Goal: Task Accomplishment & Management: Manage account settings

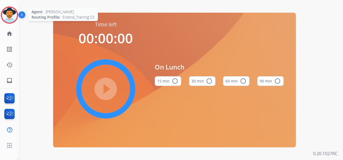
click at [8, 14] on img at bounding box center [9, 15] width 15 height 15
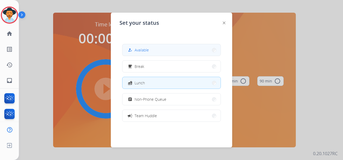
click at [161, 48] on button "how_to_reg Available" at bounding box center [172, 50] width 98 height 12
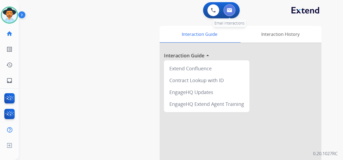
click at [228, 9] on img at bounding box center [229, 10] width 5 height 4
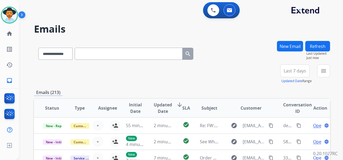
click at [293, 70] on span "Last 7 days" at bounding box center [295, 71] width 22 height 2
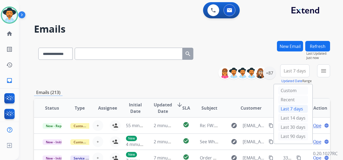
click at [298, 136] on div "Last 90 days" at bounding box center [294, 137] width 30 height 8
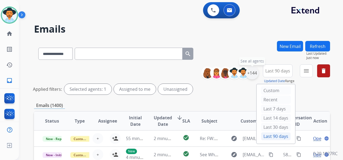
click at [251, 75] on div "+144" at bounding box center [252, 73] width 13 height 13
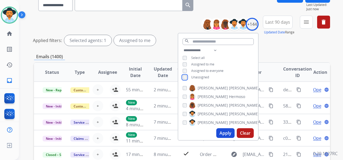
scroll to position [54, 0]
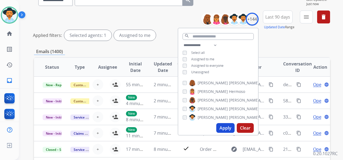
click at [225, 129] on button "Apply" at bounding box center [226, 128] width 18 height 10
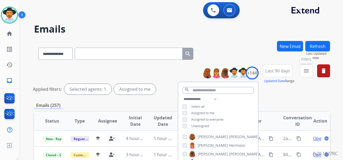
click at [305, 73] on mat-icon "menu" at bounding box center [306, 71] width 6 height 6
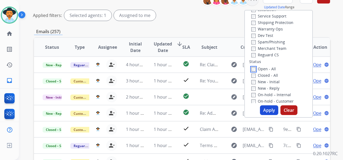
scroll to position [81, 0]
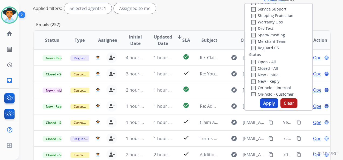
click at [268, 102] on button "Apply" at bounding box center [269, 104] width 18 height 10
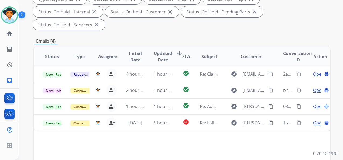
scroll to position [108, 0]
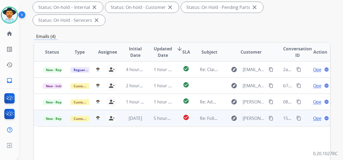
click at [315, 119] on span "Open" at bounding box center [318, 118] width 11 height 6
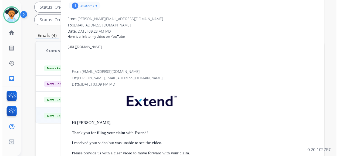
scroll to position [0, 0]
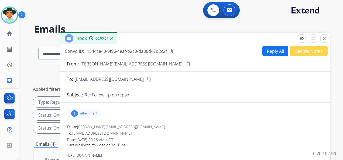
click at [186, 64] on mat-icon "content_copy" at bounding box center [188, 64] width 5 height 5
click at [174, 50] on mat-icon "content_copy" at bounding box center [173, 51] width 5 height 5
click at [212, 9] on img at bounding box center [213, 10] width 5 height 5
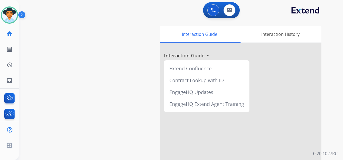
click at [212, 9] on img at bounding box center [213, 10] width 5 height 5
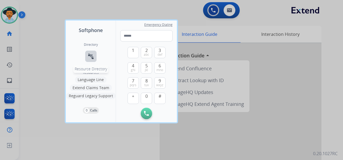
click at [89, 56] on mat-icon "connect_without_contact" at bounding box center [91, 56] width 6 height 6
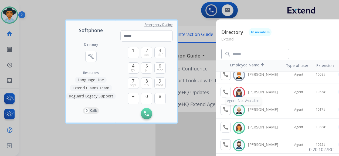
scroll to position [54, 0]
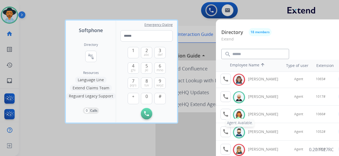
click at [227, 113] on mat-icon "call" at bounding box center [225, 114] width 6 height 6
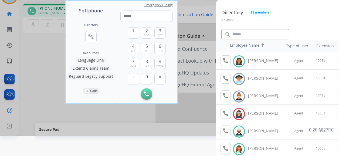
scroll to position [27, 0]
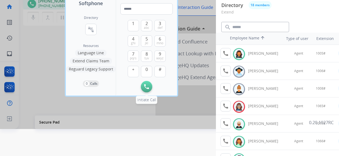
click at [144, 86] on img at bounding box center [146, 86] width 5 height 5
drag, startPoint x: 42, startPoint y: 65, endPoint x: 49, endPoint y: 58, distance: 9.5
click at [42, 65] on div at bounding box center [169, 51] width 339 height 156
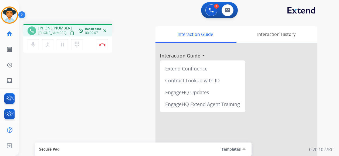
scroll to position [0, 0]
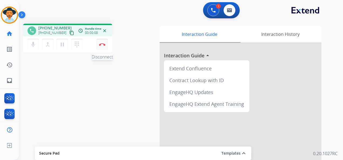
click at [98, 44] on button "Disconnect" at bounding box center [102, 44] width 11 height 11
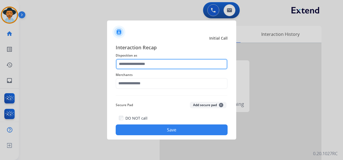
click at [145, 64] on input "text" at bounding box center [172, 64] width 112 height 11
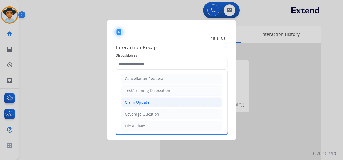
click at [150, 101] on li "Claim Update" at bounding box center [171, 102] width 101 height 10
type input "**********"
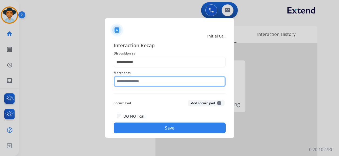
click at [144, 84] on input "text" at bounding box center [170, 81] width 112 height 11
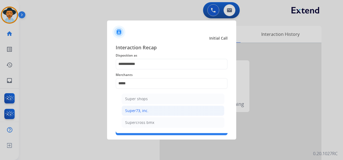
click at [147, 110] on div "Super73, inc." at bounding box center [136, 110] width 23 height 5
type input "**********"
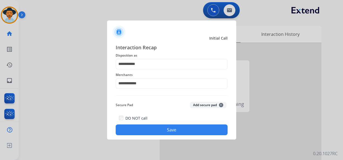
click at [165, 129] on button "Save" at bounding box center [172, 130] width 112 height 11
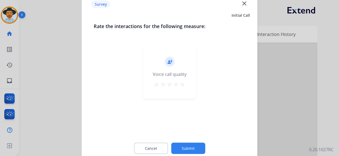
click at [181, 85] on mat-icon "star" at bounding box center [182, 84] width 6 height 6
click at [188, 147] on button "Submit" at bounding box center [188, 148] width 34 height 11
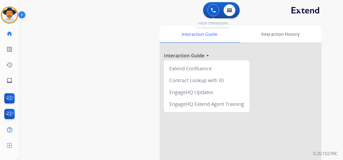
click at [211, 10] on button at bounding box center [214, 10] width 12 height 12
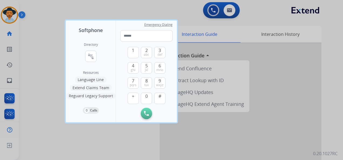
click at [16, 17] on div at bounding box center [171, 80] width 343 height 160
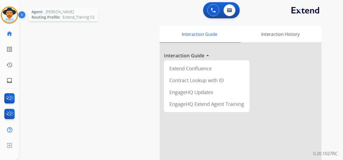
click at [9, 13] on img at bounding box center [9, 15] width 15 height 15
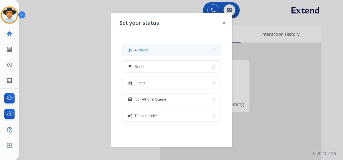
click at [165, 51] on button "how_to_reg Available" at bounding box center [172, 50] width 98 height 12
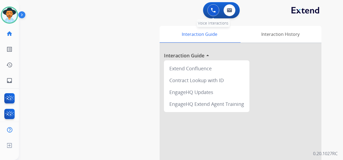
click at [212, 9] on img at bounding box center [213, 10] width 5 height 5
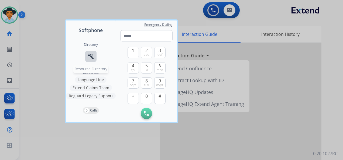
click at [89, 59] on button "connect_without_contact Resource Directory" at bounding box center [90, 56] width 11 height 11
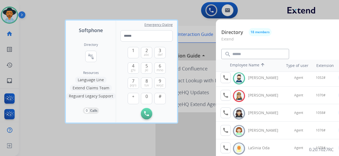
scroll to position [81, 0]
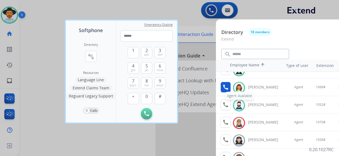
click at [226, 85] on mat-icon "call" at bounding box center [225, 87] width 6 height 6
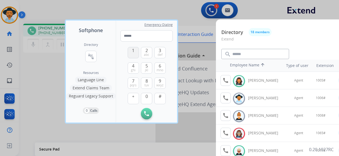
click at [134, 54] on button "1" at bounding box center [133, 52] width 11 height 11
click at [144, 96] on button "0" at bounding box center [146, 98] width 11 height 11
click at [147, 67] on span "5" at bounding box center [147, 66] width 2 height 6
click at [160, 101] on button "#" at bounding box center [159, 98] width 11 height 11
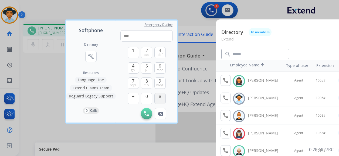
type input "*****"
click at [166, 7] on div at bounding box center [169, 78] width 339 height 156
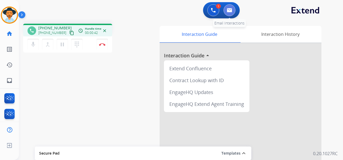
click at [228, 9] on img at bounding box center [229, 10] width 5 height 4
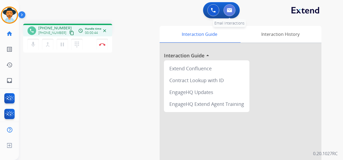
click at [230, 11] on img at bounding box center [229, 10] width 5 height 4
select select "**********"
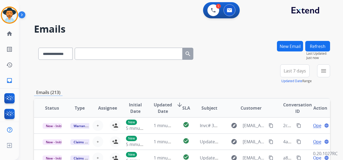
click at [293, 72] on span "Last 7 days" at bounding box center [295, 71] width 22 height 2
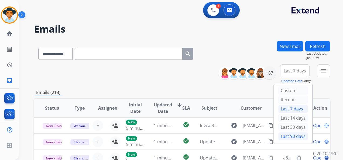
click at [296, 135] on div "Last 90 days" at bounding box center [294, 137] width 30 height 8
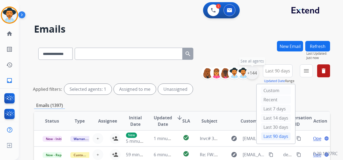
click at [253, 74] on div "+144" at bounding box center [252, 73] width 13 height 13
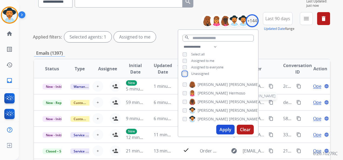
scroll to position [54, 0]
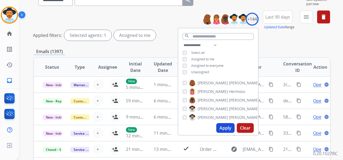
click at [225, 125] on button "Apply" at bounding box center [226, 128] width 18 height 10
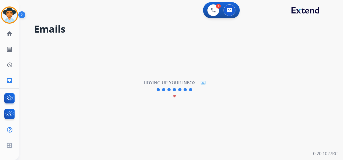
scroll to position [0, 0]
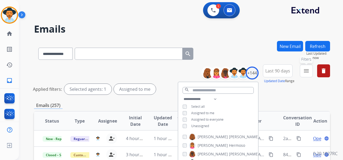
click at [306, 68] on mat-icon "menu" at bounding box center [306, 71] width 6 height 6
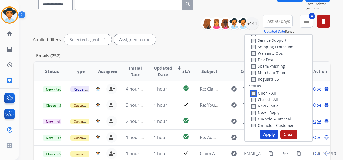
scroll to position [54, 0]
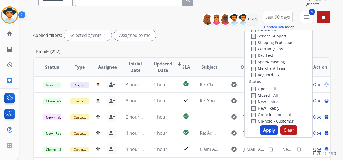
click at [269, 127] on button "Apply" at bounding box center [269, 131] width 18 height 10
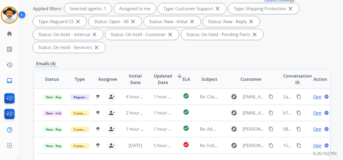
scroll to position [81, 0]
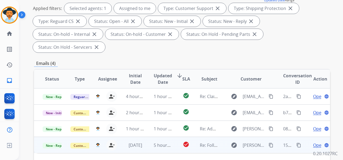
click at [313, 145] on span "Open" at bounding box center [318, 145] width 11 height 6
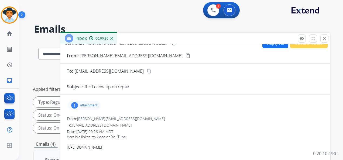
scroll to position [0, 0]
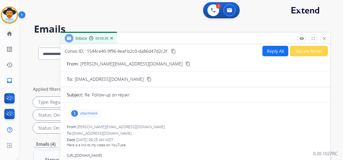
click at [270, 52] on button "Reply All" at bounding box center [276, 51] width 26 height 11
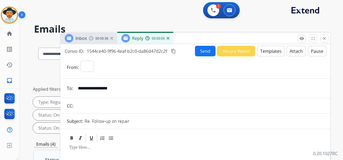
select select "**********"
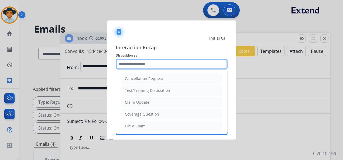
click at [158, 61] on input "text" at bounding box center [172, 64] width 112 height 11
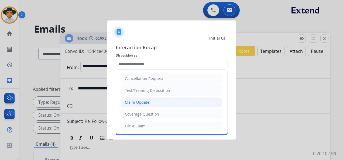
click at [160, 103] on li "Claim Update" at bounding box center [171, 102] width 101 height 10
type input "**********"
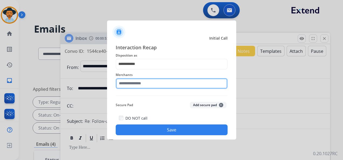
click at [164, 85] on input "text" at bounding box center [172, 83] width 112 height 11
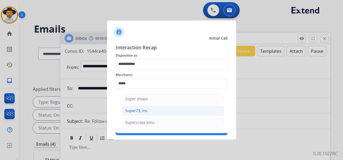
click at [163, 111] on li "Super73, inc." at bounding box center [173, 111] width 103 height 10
type input "**********"
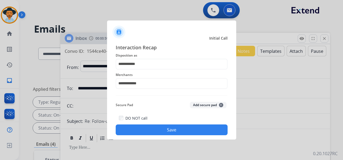
click at [172, 131] on button "Save" at bounding box center [172, 130] width 112 height 11
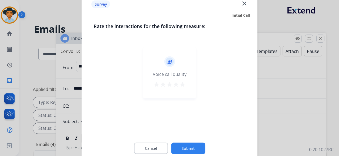
click at [184, 86] on mat-icon "star" at bounding box center [182, 84] width 6 height 6
click at [191, 146] on button "Submit" at bounding box center [188, 148] width 34 height 11
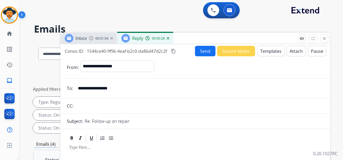
click at [269, 50] on button "Templates" at bounding box center [271, 51] width 27 height 11
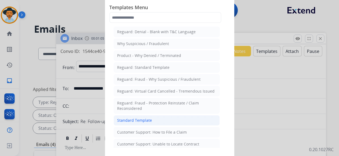
click at [162, 120] on li "Standard Template" at bounding box center [167, 120] width 106 height 10
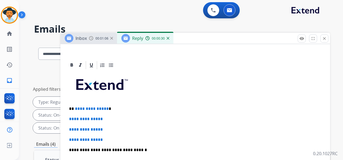
scroll to position [108, 0]
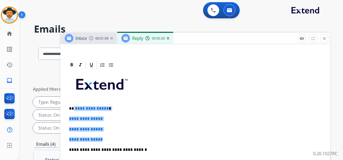
drag, startPoint x: 73, startPoint y: 109, endPoint x: 111, endPoint y: 139, distance: 48.4
click at [112, 140] on div "**********" at bounding box center [195, 163] width 257 height 186
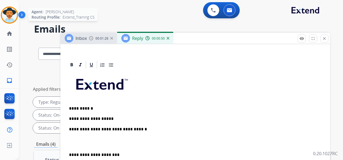
click at [11, 12] on img at bounding box center [9, 15] width 15 height 15
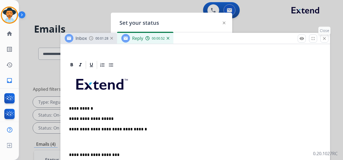
click at [325, 38] on mat-icon "close" at bounding box center [324, 38] width 5 height 5
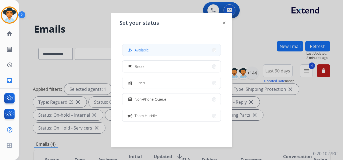
click at [158, 51] on button "how_to_reg Available" at bounding box center [172, 50] width 98 height 12
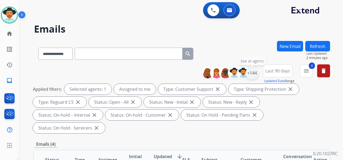
click at [254, 70] on div "+144" at bounding box center [252, 73] width 13 height 13
click at [255, 73] on div "+144" at bounding box center [252, 73] width 13 height 13
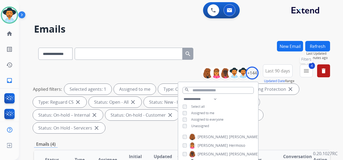
click at [306, 74] on mat-icon "menu" at bounding box center [306, 71] width 6 height 6
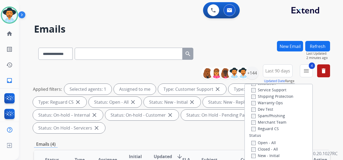
drag, startPoint x: 340, startPoint y: 104, endPoint x: 332, endPoint y: 105, distance: 8.2
click at [340, 104] on div "**********" at bounding box center [181, 80] width 325 height 160
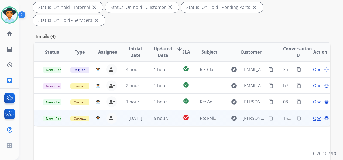
click at [313, 118] on span "Open" at bounding box center [318, 118] width 11 height 6
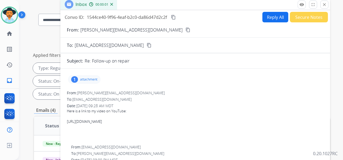
scroll to position [27, 0]
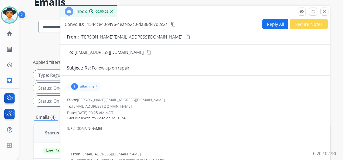
click at [273, 22] on button "Reply All" at bounding box center [276, 24] width 26 height 11
select select "**********"
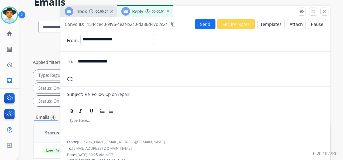
click at [266, 26] on button "Templates" at bounding box center [271, 24] width 27 height 11
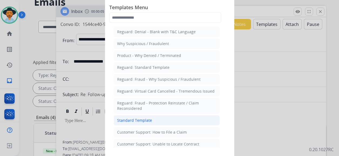
click at [157, 117] on li "Standard Template" at bounding box center [167, 120] width 106 height 10
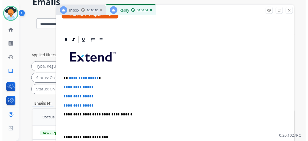
scroll to position [108, 0]
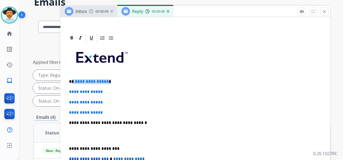
drag, startPoint x: 113, startPoint y: 80, endPoint x: 72, endPoint y: 80, distance: 40.2
click at [72, 80] on p "**********" at bounding box center [193, 81] width 248 height 5
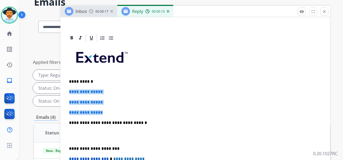
drag, startPoint x: 70, startPoint y: 90, endPoint x: 105, endPoint y: 109, distance: 40.2
click at [105, 109] on div "**********" at bounding box center [195, 136] width 257 height 186
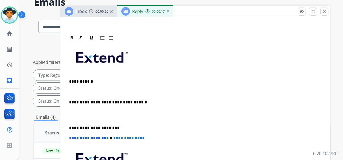
click at [81, 81] on p "**********" at bounding box center [193, 81] width 248 height 5
click at [93, 82] on p "**********" at bounding box center [193, 81] width 248 height 5
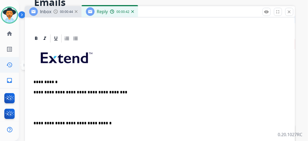
scroll to position [2, 0]
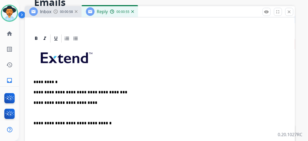
click at [63, 115] on div "**********" at bounding box center [159, 136] width 257 height 186
click at [94, 101] on p "**********" at bounding box center [157, 103] width 248 height 5
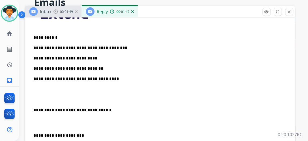
scroll to position [157, 0]
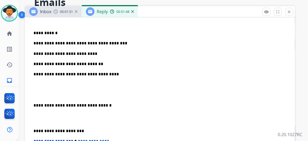
drag, startPoint x: 37, startPoint y: 102, endPoint x: 70, endPoint y: 116, distance: 36.2
click at [37, 102] on div "**********" at bounding box center [159, 102] width 257 height 217
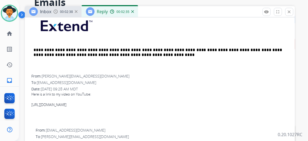
scroll to position [304, 0]
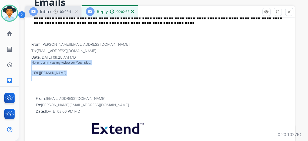
drag, startPoint x: 34, startPoint y: 60, endPoint x: 92, endPoint y: 75, distance: 59.8
copy div "Here is a link to my video on YouTube: [URL][DOMAIN_NAME]"
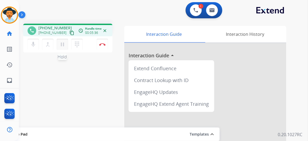
click at [63, 44] on mat-icon "pause" at bounding box center [62, 44] width 6 height 6
click at [75, 45] on mat-icon "dialpad" at bounding box center [77, 44] width 6 height 6
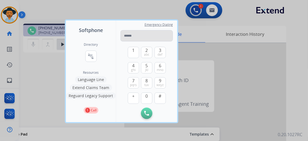
click at [133, 36] on input "tel" at bounding box center [146, 35] width 52 height 11
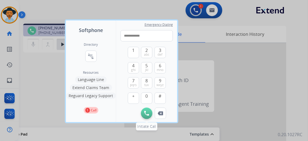
type input "**********"
drag, startPoint x: 149, startPoint y: 113, endPoint x: 143, endPoint y: 104, distance: 10.4
click at [148, 113] on img at bounding box center [146, 113] width 5 height 5
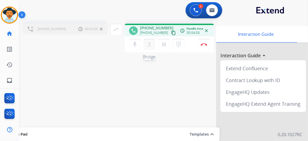
click at [149, 44] on mat-icon "merge_type" at bounding box center [149, 44] width 6 height 6
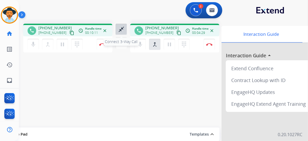
click at [121, 27] on mat-icon "close_fullscreen" at bounding box center [121, 29] width 6 height 6
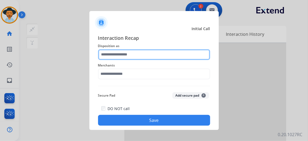
click at [144, 52] on input "text" at bounding box center [154, 54] width 112 height 11
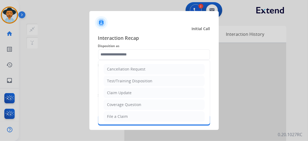
drag, startPoint x: 138, startPoint y: 114, endPoint x: 130, endPoint y: 106, distance: 12.0
click at [138, 115] on li "File a Claim" at bounding box center [154, 117] width 101 height 10
type input "**********"
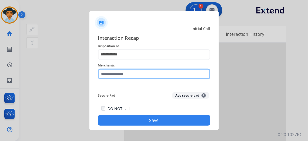
click at [130, 73] on input "text" at bounding box center [154, 74] width 112 height 11
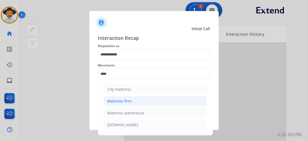
click at [164, 100] on li "Mattress firm" at bounding box center [155, 101] width 103 height 10
type input "**********"
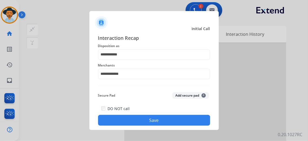
click at [157, 121] on button "Save" at bounding box center [154, 120] width 112 height 11
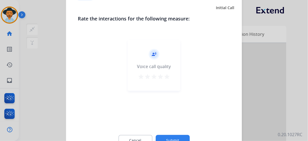
click at [168, 76] on mat-icon "star" at bounding box center [167, 77] width 6 height 6
click at [178, 137] on button "Submit" at bounding box center [173, 141] width 34 height 11
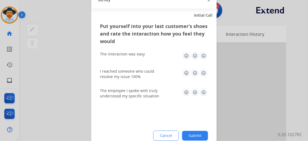
click at [204, 57] on img at bounding box center [203, 56] width 9 height 9
click at [205, 72] on img at bounding box center [203, 73] width 9 height 9
click at [204, 93] on img at bounding box center [203, 93] width 9 height 9
drag, startPoint x: 200, startPoint y: 134, endPoint x: 201, endPoint y: 124, distance: 9.8
click at [200, 134] on button "Submit" at bounding box center [195, 136] width 26 height 10
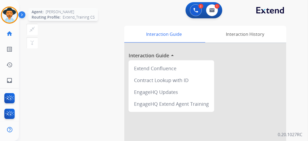
click at [10, 13] on img at bounding box center [9, 15] width 15 height 15
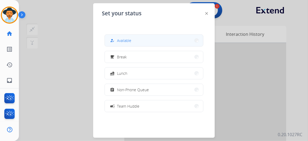
click at [129, 43] on span "Available" at bounding box center [124, 41] width 14 height 6
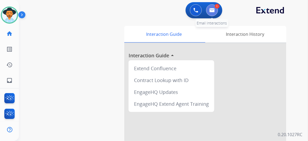
click at [215, 10] on img at bounding box center [211, 10] width 5 height 4
select select "**********"
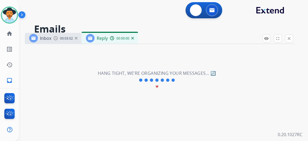
select select "**********"
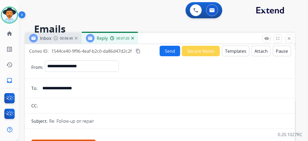
click at [173, 52] on button "Send" at bounding box center [170, 51] width 21 height 11
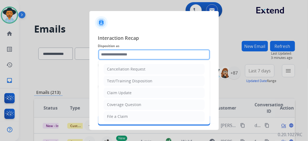
click at [137, 53] on input "text" at bounding box center [154, 54] width 112 height 11
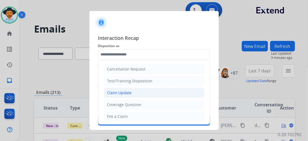
click at [138, 93] on li "Claim Update" at bounding box center [154, 93] width 101 height 10
type input "**********"
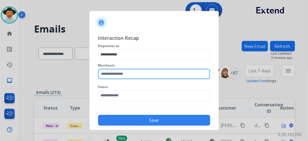
click at [136, 75] on input "text" at bounding box center [154, 74] width 112 height 11
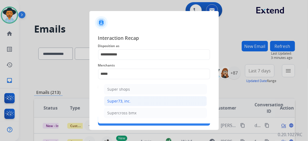
click at [131, 99] on li "Super73, inc." at bounding box center [155, 101] width 103 height 10
type input "**********"
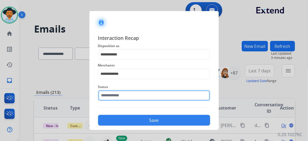
click at [133, 93] on input "text" at bounding box center [154, 95] width 112 height 11
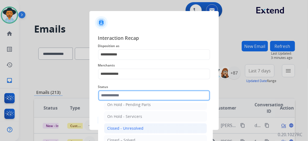
scroll to position [30, 0]
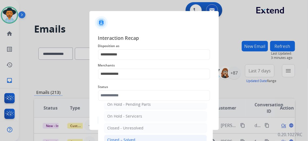
click at [132, 136] on li "Closed – Solved" at bounding box center [155, 140] width 103 height 10
type input "**********"
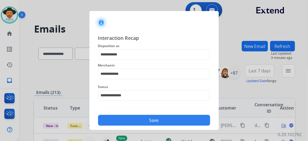
click at [145, 120] on button "Save" at bounding box center [154, 120] width 112 height 11
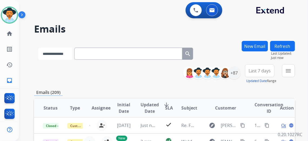
click at [72, 56] on select "**********" at bounding box center [55, 54] width 34 height 12
select select "**********"
click at [38, 48] on select "**********" at bounding box center [55, 54] width 34 height 12
click at [87, 57] on input "text" at bounding box center [129, 54] width 108 height 12
paste input "**********"
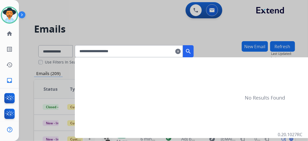
type input "**********"
click at [191, 49] on mat-icon "search" at bounding box center [188, 51] width 6 height 6
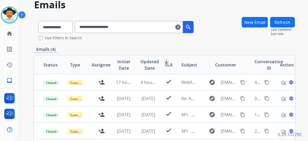
scroll to position [49, 0]
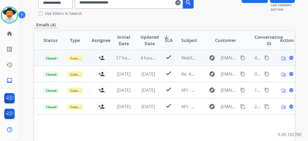
click at [285, 58] on span "Open" at bounding box center [286, 58] width 11 height 6
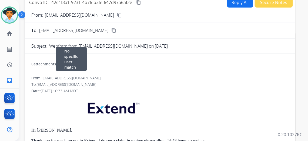
click at [147, 78] on div "From: [EMAIL_ADDRESS][DOMAIN_NAME] No specific user match" at bounding box center [159, 78] width 257 height 5
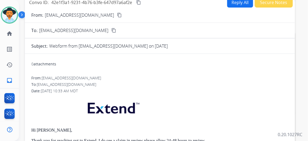
scroll to position [0, 0]
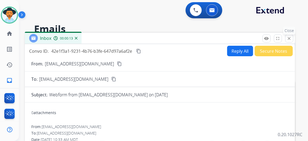
click at [292, 38] on mat-icon "close" at bounding box center [289, 38] width 5 height 5
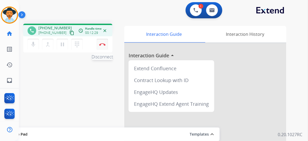
click at [102, 44] on img at bounding box center [102, 44] width 6 height 3
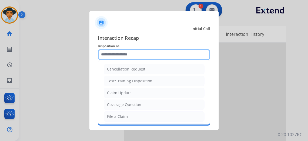
click at [137, 56] on input "text" at bounding box center [154, 54] width 112 height 11
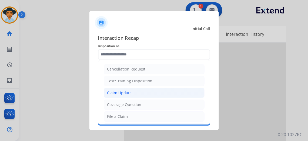
click at [137, 94] on li "Claim Update" at bounding box center [154, 93] width 101 height 10
type input "**********"
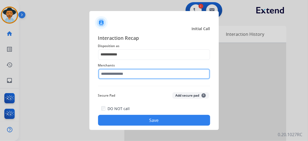
click at [132, 74] on input "text" at bounding box center [154, 74] width 112 height 11
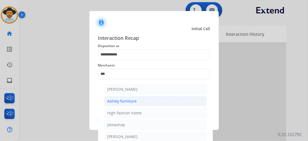
click at [145, 104] on li "Ashley furniture" at bounding box center [155, 101] width 103 height 10
type input "**********"
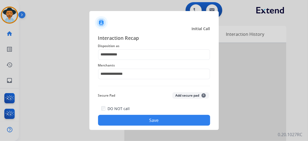
click at [142, 120] on button "Save" at bounding box center [154, 120] width 112 height 11
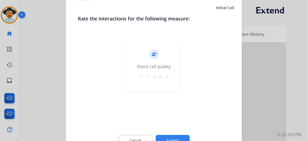
click at [169, 78] on mat-icon "star" at bounding box center [167, 77] width 6 height 6
click at [176, 138] on button "Submit" at bounding box center [173, 141] width 34 height 11
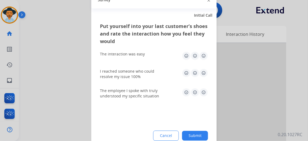
click at [204, 55] on img at bounding box center [203, 56] width 9 height 9
click at [203, 75] on img at bounding box center [203, 73] width 9 height 9
click at [205, 91] on img at bounding box center [203, 93] width 9 height 9
click at [197, 133] on button "Submit" at bounding box center [195, 136] width 26 height 10
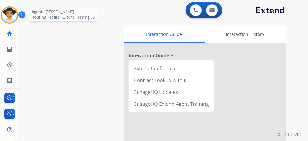
click at [14, 14] on img at bounding box center [9, 15] width 15 height 15
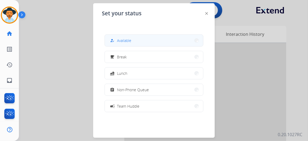
click at [126, 40] on span "Available" at bounding box center [124, 41] width 14 height 6
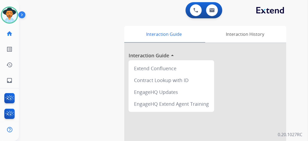
scroll to position [0, 4]
click at [5, 12] on img at bounding box center [9, 15] width 15 height 15
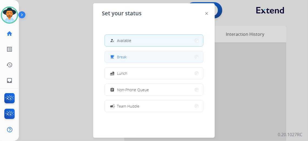
click at [151, 58] on button "free_breakfast Break" at bounding box center [154, 57] width 98 height 12
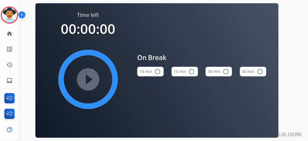
click at [185, 72] on button "15 min radio_button_unchecked" at bounding box center [184, 72] width 26 height 10
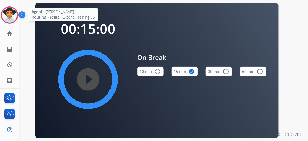
click at [4, 14] on img at bounding box center [9, 15] width 15 height 15
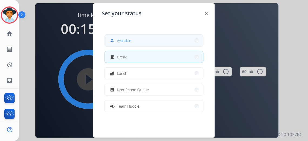
click at [150, 38] on button "how_to_reg Available" at bounding box center [154, 41] width 98 height 12
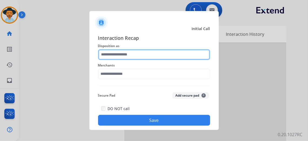
click at [124, 55] on input "text" at bounding box center [154, 54] width 112 height 11
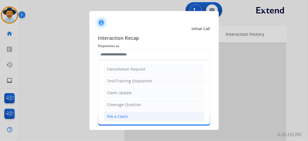
click at [136, 119] on li "File a Claim" at bounding box center [154, 117] width 101 height 10
type input "**********"
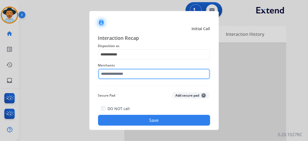
click at [135, 76] on input "text" at bounding box center [154, 74] width 112 height 11
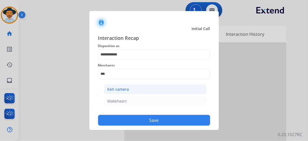
click at [137, 87] on li "Keh camera" at bounding box center [155, 90] width 103 height 10
type input "**********"
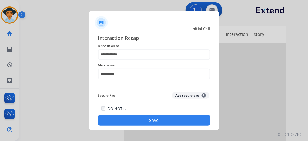
click at [145, 119] on button "Save" at bounding box center [154, 120] width 112 height 11
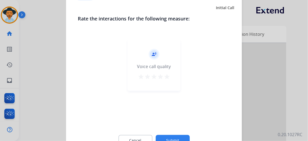
click at [164, 76] on mat-icon "star" at bounding box center [167, 77] width 6 height 6
click at [171, 141] on button "Submit" at bounding box center [173, 141] width 34 height 11
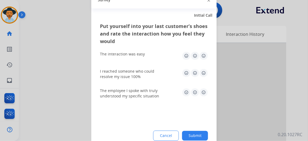
click at [200, 54] on img at bounding box center [203, 56] width 9 height 9
click at [199, 73] on img at bounding box center [203, 73] width 9 height 9
click at [200, 94] on img at bounding box center [203, 93] width 9 height 9
click at [191, 136] on button "Submit" at bounding box center [195, 136] width 26 height 10
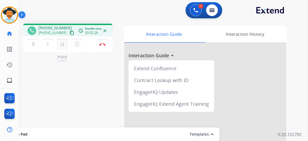
click at [59, 47] on mat-icon "pause" at bounding box center [62, 44] width 6 height 6
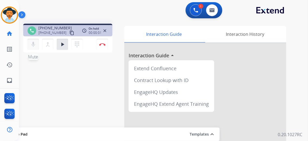
click at [30, 45] on mat-icon "mic" at bounding box center [33, 44] width 6 height 6
click at [210, 10] on img at bounding box center [211, 10] width 5 height 4
select select "**********"
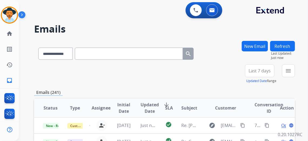
click at [92, 54] on input "text" at bounding box center [129, 54] width 108 height 12
paste input "**********"
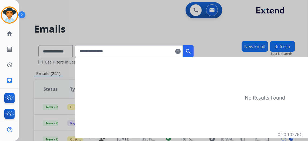
type input "**********"
click at [70, 51] on div at bounding box center [154, 70] width 308 height 141
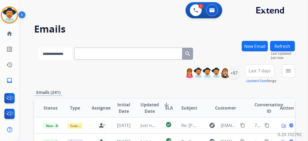
click at [70, 52] on select "**********" at bounding box center [55, 54] width 34 height 12
select select "**********"
click at [38, 48] on select "**********" at bounding box center [55, 54] width 34 height 12
click at [88, 56] on input "text" at bounding box center [129, 54] width 108 height 12
paste input "**********"
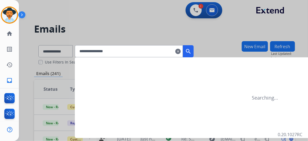
type input "**********"
click at [191, 48] on button "search" at bounding box center [188, 51] width 11 height 12
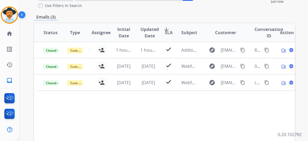
scroll to position [49, 0]
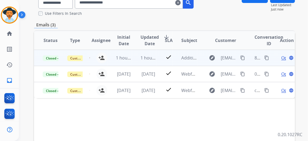
click at [281, 58] on span "Open" at bounding box center [286, 58] width 11 height 6
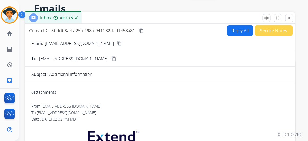
scroll to position [0, 0]
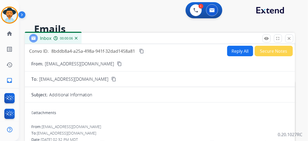
click at [290, 38] on mat-icon "close" at bounding box center [289, 38] width 5 height 5
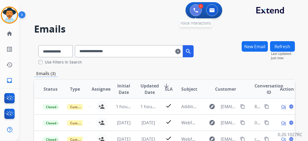
click at [194, 10] on img at bounding box center [195, 10] width 5 height 5
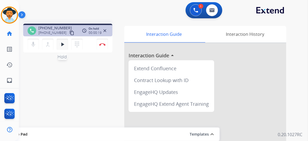
click at [59, 43] on mat-icon "play_arrow" at bounding box center [62, 44] width 6 height 6
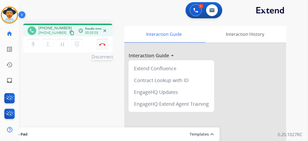
click at [99, 44] on img at bounding box center [102, 44] width 6 height 3
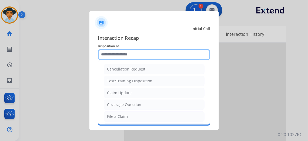
click at [144, 57] on input "text" at bounding box center [154, 54] width 112 height 11
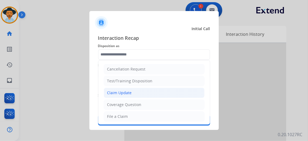
click at [127, 93] on li "Claim Update" at bounding box center [154, 93] width 101 height 10
type input "**********"
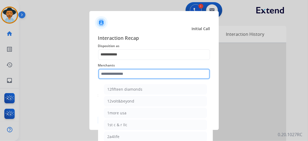
click at [119, 73] on input "text" at bounding box center [154, 74] width 112 height 11
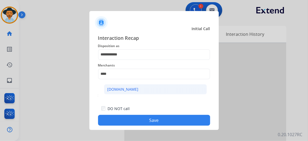
click at [127, 89] on li "[DOMAIN_NAME]" at bounding box center [155, 90] width 103 height 10
type input "**********"
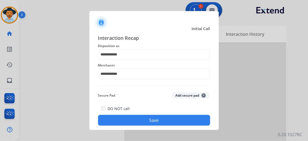
click at [156, 126] on button "Save" at bounding box center [154, 120] width 112 height 11
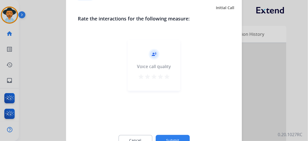
drag, startPoint x: 161, startPoint y: 76, endPoint x: 168, endPoint y: 87, distance: 12.5
click at [164, 77] on mat-icon "star" at bounding box center [167, 77] width 6 height 6
click at [169, 139] on button "Submit" at bounding box center [173, 141] width 34 height 11
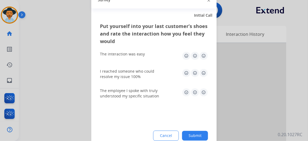
drag, startPoint x: 200, startPoint y: 55, endPoint x: 199, endPoint y: 62, distance: 6.8
click at [200, 55] on img at bounding box center [203, 56] width 9 height 9
click at [200, 74] on img at bounding box center [203, 73] width 9 height 9
drag, startPoint x: 199, startPoint y: 92, endPoint x: 198, endPoint y: 108, distance: 16.5
click at [200, 92] on img at bounding box center [203, 93] width 9 height 9
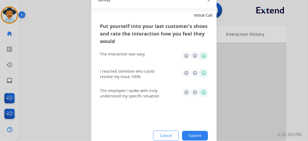
click at [193, 134] on button "Submit" at bounding box center [195, 136] width 26 height 10
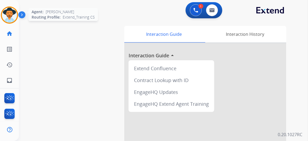
click at [9, 13] on img at bounding box center [9, 15] width 15 height 15
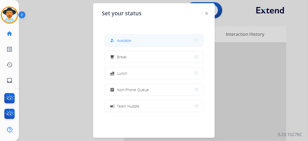
click at [138, 41] on button "how_to_reg Available" at bounding box center [154, 41] width 98 height 12
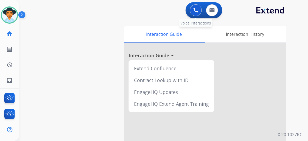
click at [193, 10] on img at bounding box center [195, 10] width 5 height 5
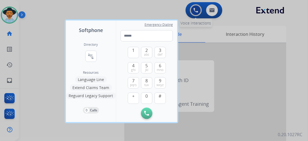
click at [193, 10] on div at bounding box center [154, 70] width 308 height 141
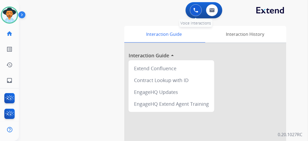
drag, startPoint x: 195, startPoint y: 10, endPoint x: 187, endPoint y: 9, distance: 8.5
click at [195, 10] on img at bounding box center [195, 10] width 5 height 5
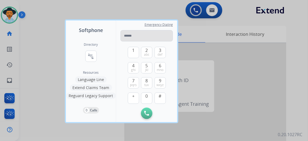
click at [130, 35] on input "tel" at bounding box center [146, 35] width 52 height 11
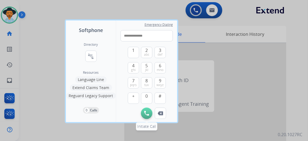
type input "**********"
click at [141, 112] on button "Initiate Call" at bounding box center [146, 113] width 11 height 11
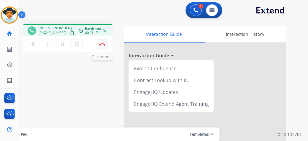
click at [99, 44] on img at bounding box center [102, 44] width 6 height 3
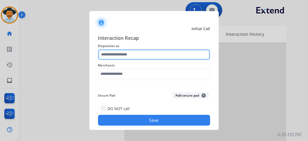
click at [151, 50] on input "text" at bounding box center [154, 54] width 112 height 11
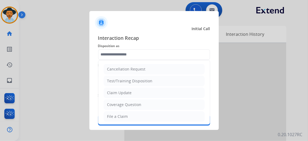
click at [148, 96] on li "Claim Update" at bounding box center [154, 93] width 101 height 10
type input "**********"
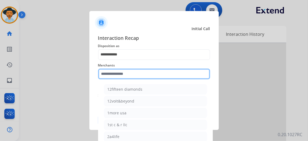
click at [141, 74] on input "text" at bounding box center [154, 74] width 112 height 11
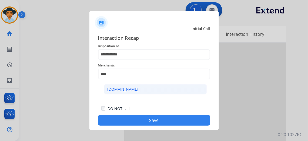
click at [144, 87] on li "[DOMAIN_NAME]" at bounding box center [155, 90] width 103 height 10
type input "**********"
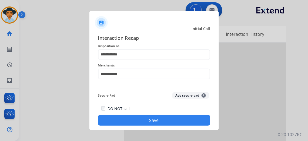
click at [154, 122] on button "Save" at bounding box center [154, 120] width 112 height 11
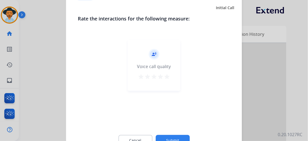
click at [164, 77] on mat-icon "star" at bounding box center [167, 77] width 6 height 6
click at [173, 138] on button "Submit" at bounding box center [173, 141] width 34 height 11
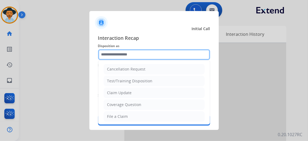
click at [133, 52] on input "text" at bounding box center [154, 54] width 112 height 11
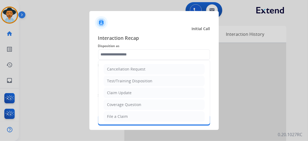
click at [138, 94] on li "Claim Update" at bounding box center [154, 93] width 101 height 10
type input "**********"
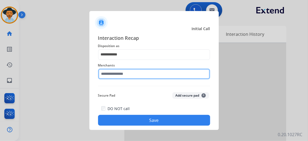
click at [138, 75] on input "text" at bounding box center [154, 74] width 112 height 11
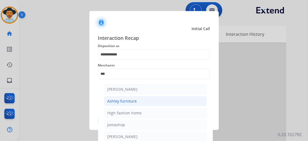
click at [135, 100] on li "Ashley furniture" at bounding box center [155, 101] width 103 height 10
type input "**********"
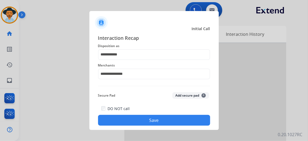
click at [151, 122] on button "Save" at bounding box center [154, 120] width 112 height 11
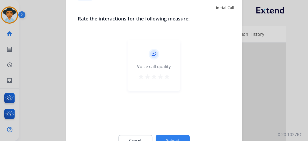
click at [164, 77] on mat-icon "star" at bounding box center [167, 77] width 6 height 6
click at [171, 137] on button "Submit" at bounding box center [173, 141] width 34 height 11
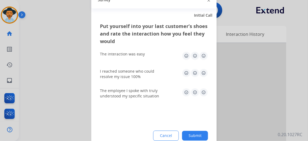
drag, startPoint x: 199, startPoint y: 54, endPoint x: 196, endPoint y: 63, distance: 9.2
click at [199, 54] on img at bounding box center [203, 56] width 9 height 9
click at [200, 74] on img at bounding box center [203, 73] width 9 height 9
drag, startPoint x: 198, startPoint y: 92, endPoint x: 200, endPoint y: 94, distance: 3.3
click at [199, 91] on img at bounding box center [203, 93] width 9 height 9
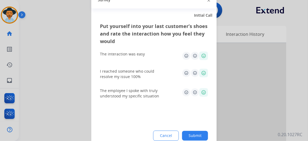
click at [195, 137] on button "Submit" at bounding box center [195, 136] width 26 height 10
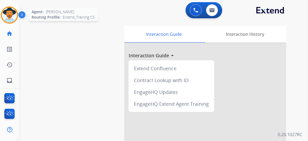
click at [10, 14] on img at bounding box center [9, 15] width 15 height 15
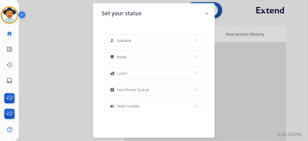
click at [140, 47] on div "how_to_reg Available free_breakfast Break fastfood Lunch assignment Non-Phone Q…" at bounding box center [154, 73] width 104 height 86
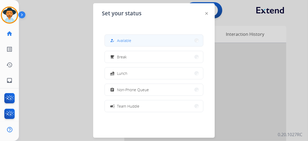
click at [154, 44] on button "how_to_reg Available" at bounding box center [154, 41] width 98 height 12
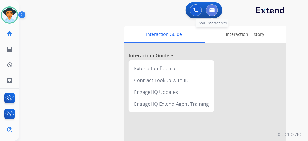
click at [213, 10] on button at bounding box center [212, 10] width 12 height 12
select select "**********"
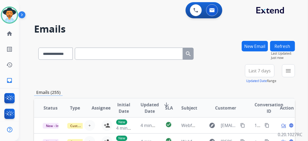
click at [250, 47] on button "New Email" at bounding box center [255, 46] width 26 height 11
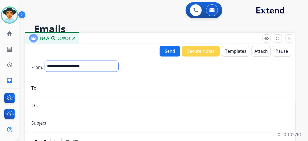
click at [118, 66] on select "**********" at bounding box center [81, 66] width 73 height 11
select select "**********"
click at [45, 61] on select "**********" at bounding box center [81, 66] width 73 height 11
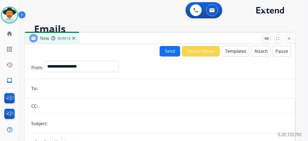
click at [73, 85] on input "email" at bounding box center [163, 88] width 249 height 11
paste input "**********"
type input "**********"
click at [70, 124] on input "text" at bounding box center [168, 124] width 239 height 11
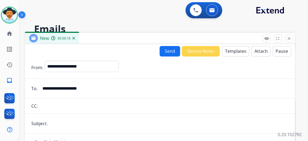
type input "**********"
click at [231, 50] on button "Templates" at bounding box center [235, 51] width 27 height 11
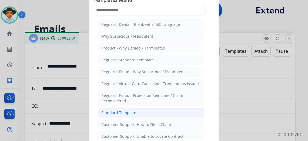
click at [144, 113] on li "Standard Template" at bounding box center [151, 113] width 106 height 10
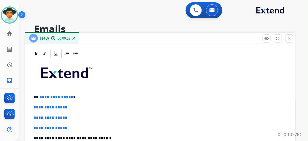
scroll to position [124, 0]
drag, startPoint x: 75, startPoint y: 97, endPoint x: 43, endPoint y: 100, distance: 32.9
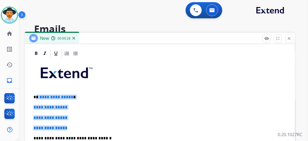
drag, startPoint x: 70, startPoint y: 129, endPoint x: 37, endPoint y: 96, distance: 47.2
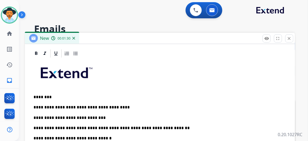
click at [92, 118] on p "**********" at bounding box center [157, 118] width 248 height 5
click at [177, 117] on p "**********" at bounding box center [157, 118] width 248 height 5
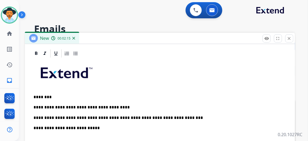
click at [97, 128] on p "**********" at bounding box center [157, 128] width 248 height 5
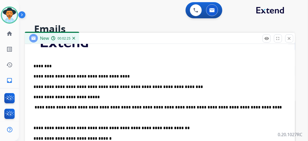
scroll to position [24, 0]
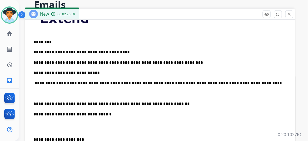
click at [30, 101] on div "**********" at bounding box center [160, 106] width 270 height 225
click at [33, 102] on div "**********" at bounding box center [159, 111] width 257 height 217
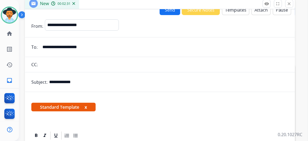
scroll to position [0, 0]
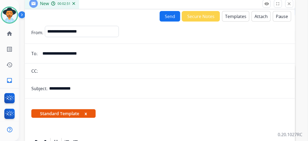
click at [256, 14] on button "Attach" at bounding box center [260, 16] width 19 height 11
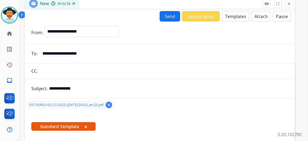
click at [169, 15] on button "Send" at bounding box center [170, 16] width 21 height 11
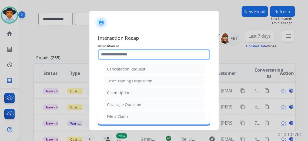
click at [137, 56] on input "text" at bounding box center [154, 54] width 112 height 11
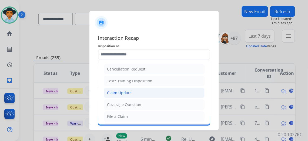
click at [131, 90] on li "Claim Update" at bounding box center [154, 93] width 101 height 10
type input "**********"
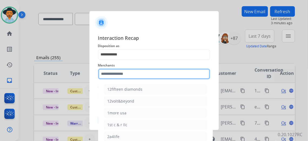
click at [129, 75] on input "text" at bounding box center [154, 74] width 112 height 11
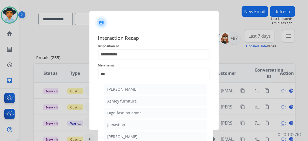
click at [129, 102] on div "Ashley furniture" at bounding box center [121, 101] width 29 height 5
type input "**********"
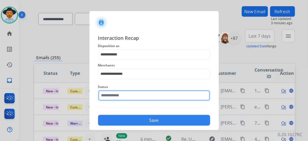
click at [127, 98] on input "text" at bounding box center [154, 95] width 112 height 11
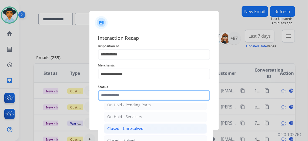
scroll to position [30, 0]
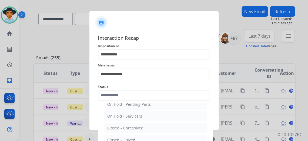
click at [129, 138] on div "Closed – Solved" at bounding box center [121, 140] width 28 height 5
type input "**********"
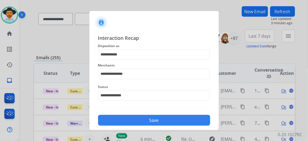
click at [148, 117] on button "Save" at bounding box center [154, 120] width 112 height 11
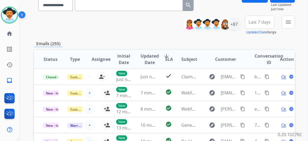
scroll to position [24, 0]
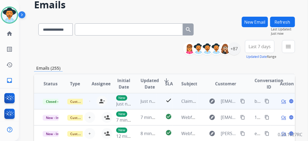
click at [264, 101] on mat-icon "content_copy" at bounding box center [266, 101] width 5 height 5
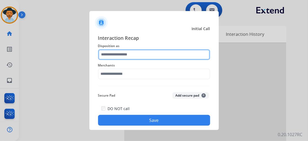
click at [136, 55] on input "text" at bounding box center [154, 54] width 112 height 11
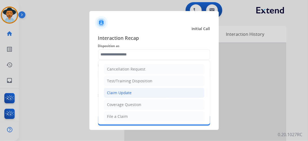
click at [138, 90] on li "Claim Update" at bounding box center [154, 93] width 101 height 10
type input "**********"
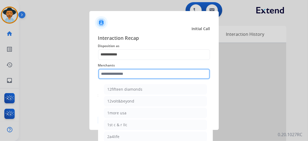
click at [131, 74] on input "text" at bounding box center [154, 74] width 112 height 11
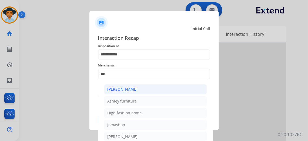
click at [130, 90] on div "[PERSON_NAME]" at bounding box center [122, 89] width 30 height 5
type input "**********"
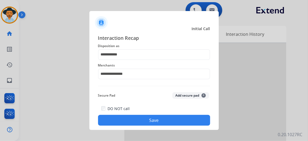
click at [152, 120] on button "Save" at bounding box center [154, 120] width 112 height 11
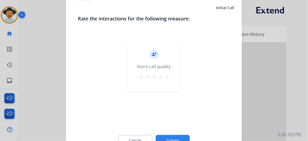
drag, startPoint x: 163, startPoint y: 78, endPoint x: 160, endPoint y: 90, distance: 12.7
click at [164, 78] on mat-icon "star" at bounding box center [167, 77] width 6 height 6
click at [171, 139] on button "Submit" at bounding box center [173, 141] width 34 height 11
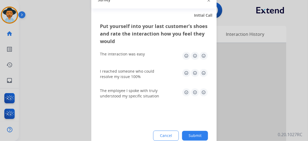
click at [200, 55] on img at bounding box center [203, 56] width 9 height 9
click at [199, 71] on img at bounding box center [203, 73] width 9 height 9
click at [200, 92] on img at bounding box center [203, 93] width 9 height 9
click at [192, 134] on button "Submit" at bounding box center [195, 136] width 26 height 10
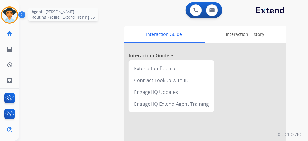
drag, startPoint x: 2, startPoint y: 12, endPoint x: 19, endPoint y: 17, distance: 16.8
click at [3, 12] on img at bounding box center [9, 15] width 15 height 15
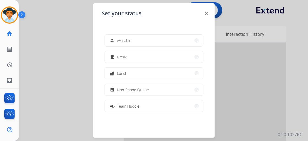
drag, startPoint x: 129, startPoint y: 42, endPoint x: 133, endPoint y: 41, distance: 3.9
click at [129, 42] on button "how_to_reg Available" at bounding box center [154, 41] width 98 height 12
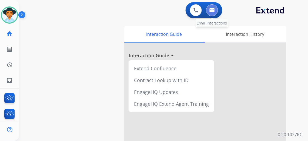
click at [207, 10] on button at bounding box center [212, 10] width 12 height 12
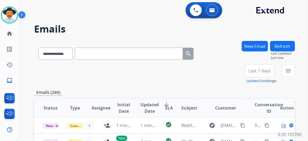
click at [262, 72] on span "Last 7 days" at bounding box center [259, 71] width 22 height 2
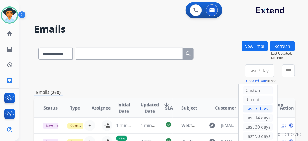
click at [253, 134] on div "Last 90 days" at bounding box center [258, 137] width 30 height 8
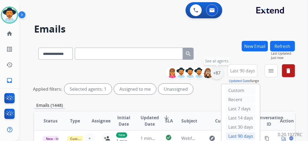
click at [216, 72] on div "+87" at bounding box center [216, 73] width 13 height 13
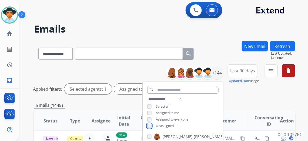
scroll to position [49, 0]
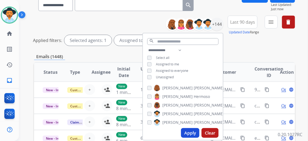
drag, startPoint x: 192, startPoint y: 130, endPoint x: 188, endPoint y: 131, distance: 3.5
click at [192, 131] on button "Apply" at bounding box center [190, 134] width 18 height 10
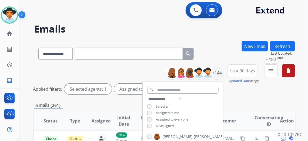
click at [271, 70] on mat-icon "menu" at bounding box center [271, 71] width 6 height 6
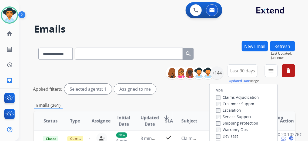
click at [217, 105] on label "Customer Support" at bounding box center [236, 104] width 40 height 5
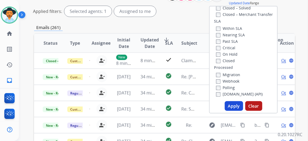
scroll to position [98, 0]
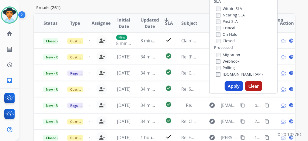
click at [232, 86] on button "Apply" at bounding box center [234, 87] width 18 height 10
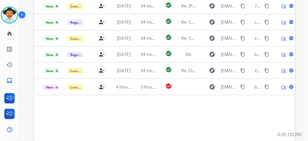
scroll to position [147, 0]
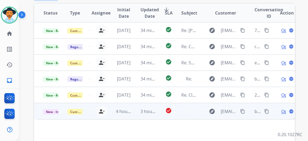
click at [281, 111] on span "Open" at bounding box center [286, 112] width 11 height 6
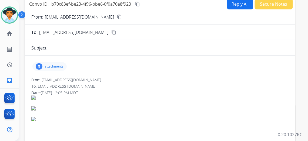
scroll to position [24, 0]
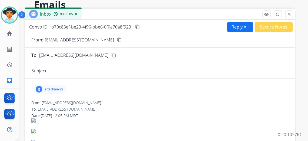
click at [117, 38] on mat-icon "content_copy" at bounding box center [119, 40] width 5 height 5
click at [138, 25] on mat-icon "content_copy" at bounding box center [137, 27] width 5 height 5
click at [57, 87] on p "attachments" at bounding box center [54, 89] width 19 height 4
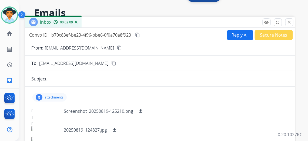
scroll to position [0, 0]
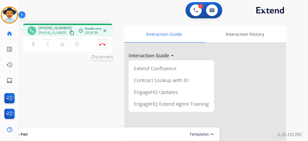
click at [99, 44] on img at bounding box center [102, 44] width 6 height 3
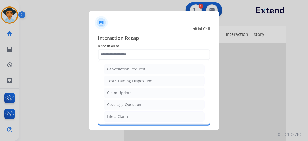
click at [133, 54] on input "text" at bounding box center [154, 54] width 112 height 11
click at [133, 93] on li "Claim Update" at bounding box center [154, 93] width 101 height 10
type input "**********"
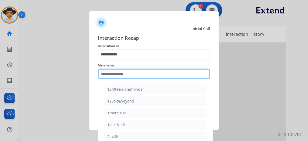
click at [121, 72] on input "text" at bounding box center [154, 74] width 112 height 11
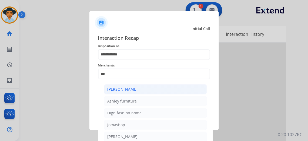
click at [124, 90] on div "[PERSON_NAME]" at bounding box center [122, 89] width 30 height 5
type input "**********"
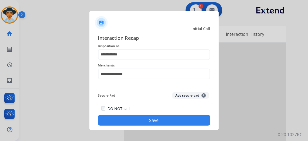
click at [156, 122] on button "Save" at bounding box center [154, 120] width 112 height 11
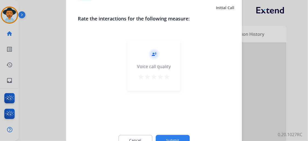
click at [164, 77] on mat-icon "star" at bounding box center [167, 77] width 6 height 6
click at [179, 138] on button "Submit" at bounding box center [173, 141] width 34 height 11
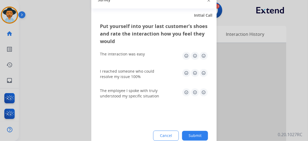
click at [199, 55] on img at bounding box center [203, 56] width 9 height 9
click at [199, 71] on img at bounding box center [203, 73] width 9 height 9
click at [200, 92] on img at bounding box center [203, 93] width 9 height 9
click at [192, 135] on button "Submit" at bounding box center [195, 136] width 26 height 10
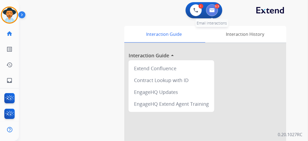
click at [213, 11] on button at bounding box center [212, 10] width 12 height 12
select select "**********"
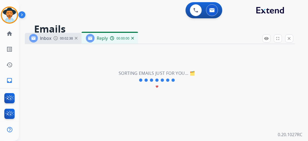
select select "**********"
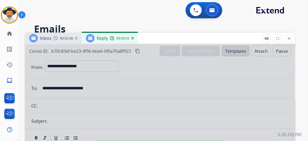
select select
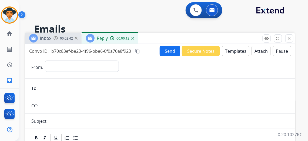
drag, startPoint x: 9, startPoint y: 17, endPoint x: 15, endPoint y: 15, distance: 6.2
click at [9, 17] on img at bounding box center [9, 15] width 15 height 15
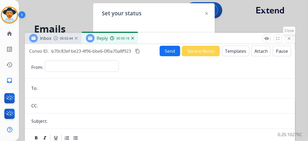
click at [288, 41] on button "close Close" at bounding box center [289, 39] width 8 height 8
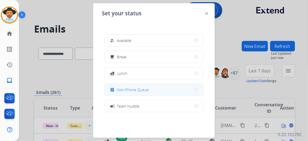
click at [140, 90] on span "Non-Phone Queue" at bounding box center [133, 90] width 32 height 6
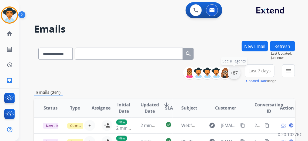
click at [237, 73] on div "+87" at bounding box center [234, 73] width 13 height 13
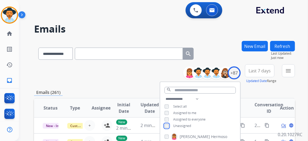
scroll to position [49, 0]
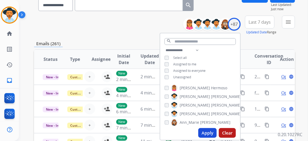
click at [210, 133] on button "Apply" at bounding box center [207, 134] width 18 height 10
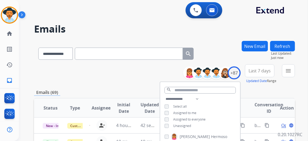
click at [259, 71] on span "Last 7 days" at bounding box center [259, 71] width 22 height 2
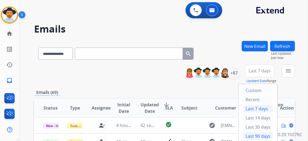
click at [256, 133] on div "Last 90 days" at bounding box center [258, 137] width 30 height 8
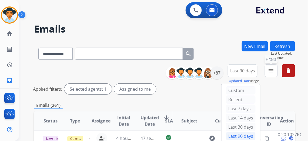
click at [274, 71] on button "menu Filters" at bounding box center [271, 71] width 13 height 13
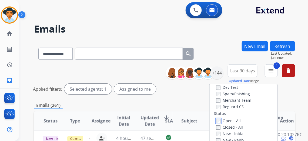
scroll to position [49, 0]
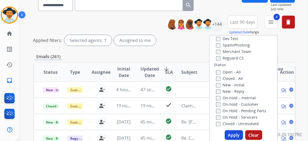
click at [231, 133] on button "Apply" at bounding box center [234, 136] width 18 height 10
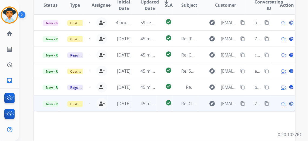
scroll to position [147, 0]
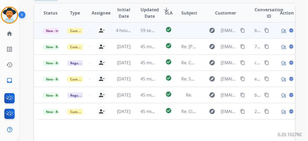
click at [281, 31] on span "Open" at bounding box center [286, 30] width 11 height 6
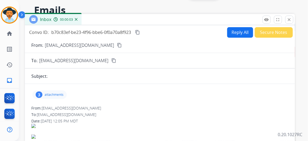
scroll to position [49, 0]
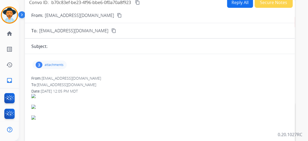
click at [53, 63] on p "attachments" at bounding box center [54, 65] width 19 height 4
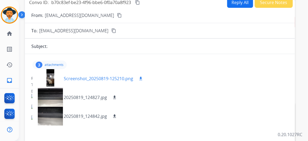
click at [50, 77] on div at bounding box center [50, 78] width 27 height 19
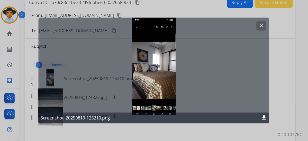
click at [261, 116] on mat-icon "download" at bounding box center [264, 118] width 6 height 6
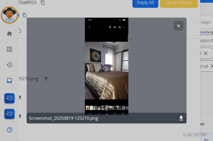
click at [176, 25] on mat-icon "clear" at bounding box center [178, 25] width 5 height 5
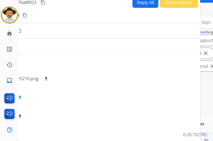
click at [21, 95] on mat-icon "download" at bounding box center [20, 97] width 5 height 5
click at [19, 114] on mat-icon "download" at bounding box center [20, 116] width 5 height 5
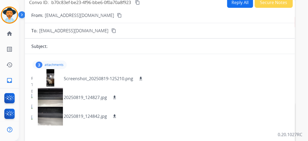
click at [237, 5] on button "Reply All" at bounding box center [240, 2] width 26 height 11
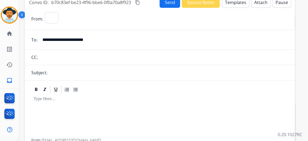
select select "**********"
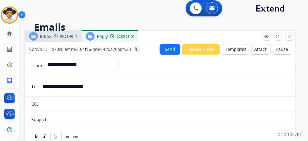
scroll to position [0, 0]
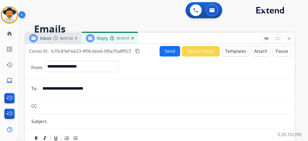
click at [233, 49] on button "Templates" at bounding box center [235, 51] width 27 height 11
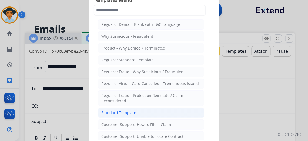
click at [147, 112] on li "Standard Template" at bounding box center [151, 113] width 106 height 10
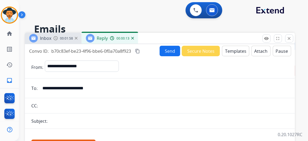
click at [238, 50] on button "Templates" at bounding box center [235, 51] width 27 height 11
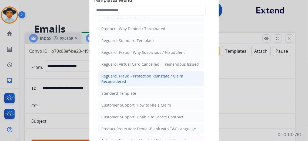
scroll to position [49, 0]
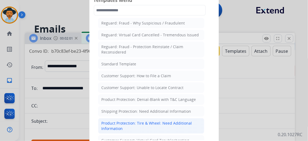
click at [150, 121] on div "Product Protection: Tire & Wheel: Need Additional Information" at bounding box center [151, 126] width 99 height 11
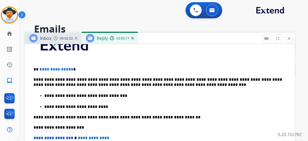
scroll to position [163, 0]
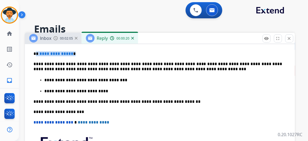
drag, startPoint x: 78, startPoint y: 54, endPoint x: 37, endPoint y: 52, distance: 40.8
click at [37, 52] on p "**********" at bounding box center [157, 54] width 248 height 5
drag, startPoint x: 138, startPoint y: 63, endPoint x: 132, endPoint y: 63, distance: 5.7
click at [132, 63] on p "**********" at bounding box center [157, 67] width 248 height 10
click at [247, 63] on p "**********" at bounding box center [157, 67] width 248 height 10
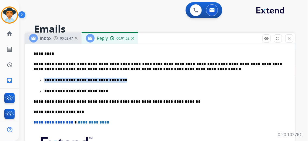
drag, startPoint x: 116, startPoint y: 80, endPoint x: 46, endPoint y: 78, distance: 69.1
click at [46, 78] on p "**********" at bounding box center [163, 80] width 238 height 5
click at [121, 79] on p "**********" at bounding box center [163, 80] width 238 height 5
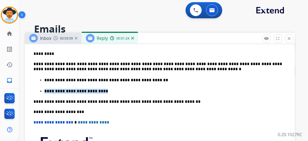
drag, startPoint x: 96, startPoint y: 91, endPoint x: 42, endPoint y: 88, distance: 53.8
click at [39, 90] on ul "**********" at bounding box center [159, 85] width 253 height 17
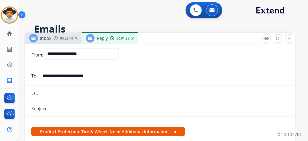
scroll to position [0, 0]
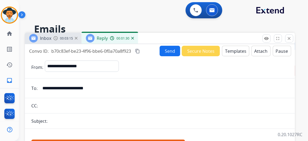
click at [62, 121] on div "Subject:" at bounding box center [160, 121] width 270 height 6
click at [57, 122] on div "Subject:" at bounding box center [160, 121] width 270 height 6
click at [56, 122] on div "Subject:" at bounding box center [160, 121] width 270 height 6
click at [57, 122] on div "Subject:" at bounding box center [160, 121] width 270 height 6
click at [58, 122] on div "Subject:" at bounding box center [160, 121] width 270 height 6
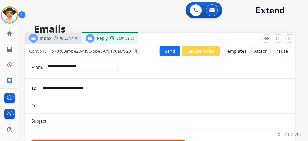
click at [58, 122] on div "Subject:" at bounding box center [160, 121] width 270 height 6
click at [58, 121] on div "Subject:" at bounding box center [160, 121] width 270 height 6
drag, startPoint x: 63, startPoint y: 121, endPoint x: 56, endPoint y: 118, distance: 7.1
click at [56, 118] on div "Subject:" at bounding box center [160, 121] width 270 height 6
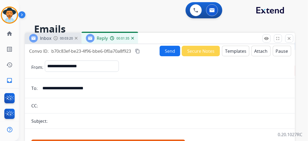
click at [56, 118] on div "Subject:" at bounding box center [160, 121] width 270 height 6
click at [168, 50] on button "Send" at bounding box center [170, 51] width 21 height 11
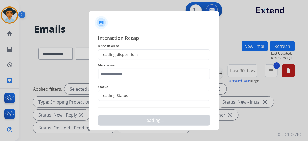
click at [131, 54] on div "Loading dispositions..." at bounding box center [120, 54] width 44 height 5
click at [130, 55] on div "Loading dispositions..." at bounding box center [120, 54] width 44 height 5
drag, startPoint x: 130, startPoint y: 55, endPoint x: 147, endPoint y: 57, distance: 17.1
click at [147, 57] on div "Loading dispositions..." at bounding box center [154, 54] width 112 height 11
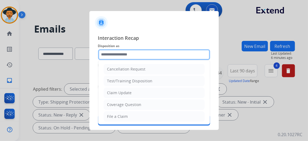
click at [138, 53] on input "text" at bounding box center [154, 54] width 112 height 11
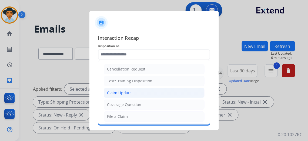
click at [134, 92] on li "Claim Update" at bounding box center [154, 93] width 101 height 10
type input "**********"
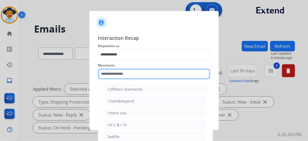
click at [126, 76] on input "text" at bounding box center [154, 74] width 112 height 11
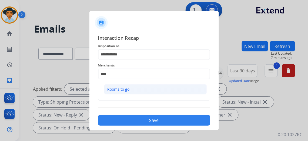
click at [130, 92] on li "Rooms to go" at bounding box center [155, 90] width 103 height 10
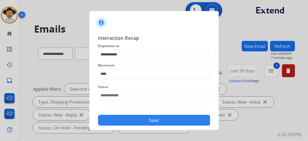
type input "**********"
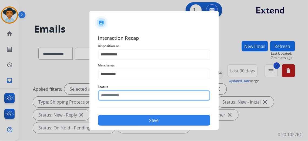
click at [129, 92] on input "text" at bounding box center [154, 95] width 112 height 11
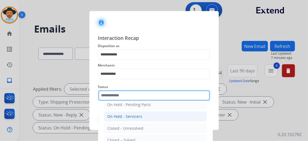
scroll to position [30, 0]
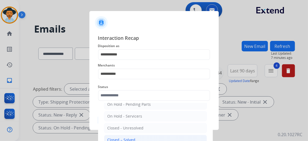
click at [142, 139] on li "Closed – Solved" at bounding box center [155, 140] width 103 height 10
type input "**********"
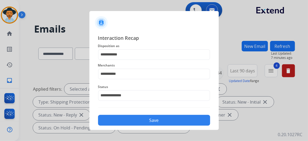
click at [151, 121] on button "Save" at bounding box center [154, 120] width 112 height 11
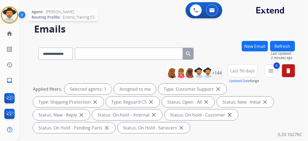
click at [7, 12] on img at bounding box center [9, 15] width 15 height 15
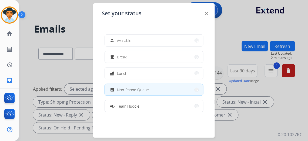
click at [123, 40] on span "Available" at bounding box center [124, 41] width 14 height 6
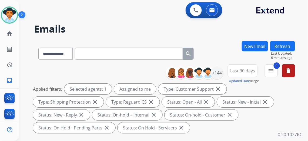
click at [258, 48] on button "New Email" at bounding box center [255, 46] width 26 height 11
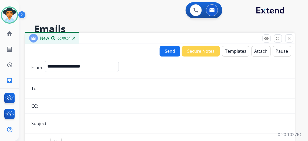
click at [76, 92] on input "email" at bounding box center [163, 88] width 249 height 11
paste input "**********"
type input "**********"
click at [70, 123] on input "text" at bounding box center [168, 124] width 239 height 11
type input "**********"
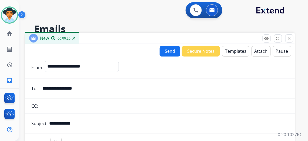
click at [234, 50] on button "Templates" at bounding box center [235, 51] width 27 height 11
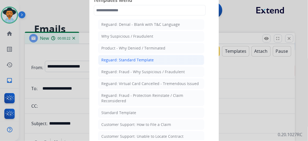
click at [150, 58] on li "Reguard: Standard Template" at bounding box center [151, 60] width 106 height 10
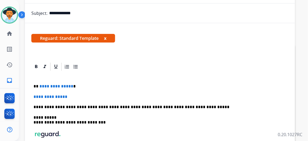
scroll to position [147, 0]
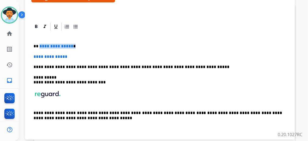
drag, startPoint x: 39, startPoint y: 43, endPoint x: 71, endPoint y: 46, distance: 32.3
click at [71, 46] on p "**********" at bounding box center [157, 46] width 248 height 5
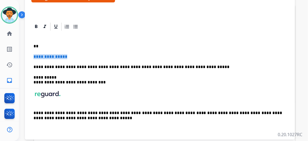
drag, startPoint x: 73, startPoint y: 58, endPoint x: 23, endPoint y: 51, distance: 50.6
click at [23, 51] on div "**********" at bounding box center [163, 70] width 289 height 141
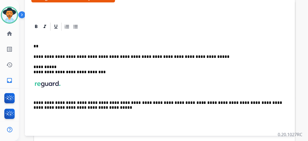
click at [46, 45] on p "**" at bounding box center [157, 46] width 248 height 5
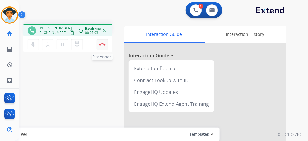
click at [98, 43] on button "Disconnect" at bounding box center [102, 44] width 11 height 11
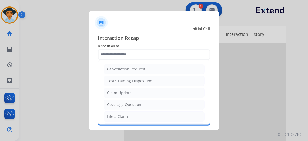
click at [138, 55] on input "text" at bounding box center [154, 54] width 112 height 11
click at [137, 92] on li "Claim Update" at bounding box center [154, 93] width 101 height 10
type input "**********"
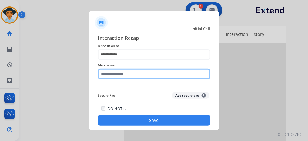
click at [134, 73] on input "text" at bounding box center [154, 74] width 112 height 11
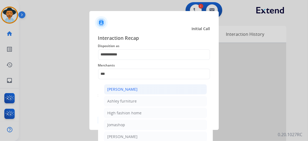
click at [134, 88] on li "[PERSON_NAME]" at bounding box center [155, 90] width 103 height 10
type input "**********"
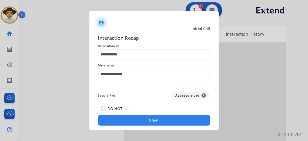
click at [146, 120] on button "Save" at bounding box center [154, 120] width 112 height 11
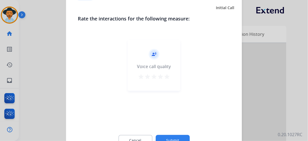
click at [164, 75] on mat-icon "star" at bounding box center [167, 77] width 6 height 6
click at [171, 137] on button "Submit" at bounding box center [173, 141] width 34 height 11
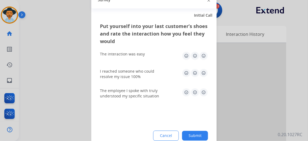
drag, startPoint x: 197, startPoint y: 62, endPoint x: 198, endPoint y: 58, distance: 4.1
click at [197, 61] on div "The interaction was easy" at bounding box center [154, 56] width 108 height 17
click at [199, 57] on img at bounding box center [203, 56] width 9 height 9
click at [199, 75] on img at bounding box center [203, 73] width 9 height 9
click at [200, 96] on img at bounding box center [203, 93] width 9 height 9
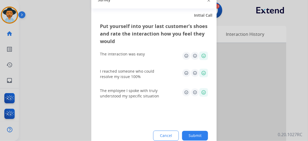
click at [193, 136] on button "Submit" at bounding box center [195, 136] width 26 height 10
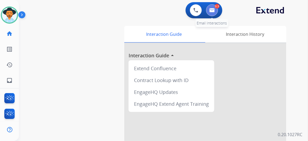
click at [209, 9] on img at bounding box center [211, 10] width 5 height 4
select select "**********"
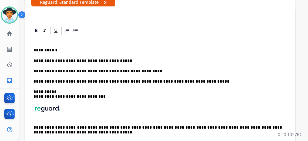
scroll to position [98, 0]
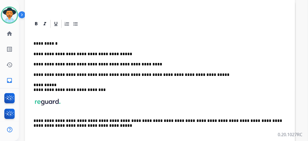
click at [138, 64] on p "**********" at bounding box center [157, 64] width 248 height 5
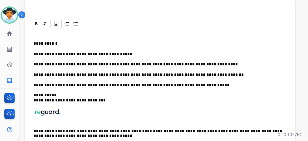
click at [128, 65] on p "**********" at bounding box center [157, 64] width 248 height 5
click at [78, 64] on p "**********" at bounding box center [157, 64] width 248 height 5
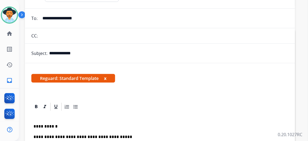
scroll to position [0, 0]
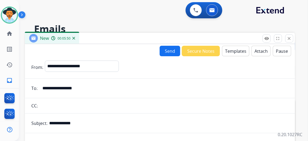
click at [168, 51] on button "Send" at bounding box center [170, 51] width 21 height 11
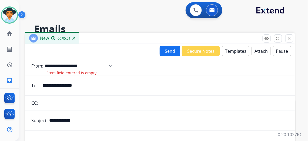
click at [116, 65] on select "**********" at bounding box center [80, 66] width 71 height 11
select select "**********"
click at [45, 61] on select "**********" at bounding box center [80, 66] width 71 height 11
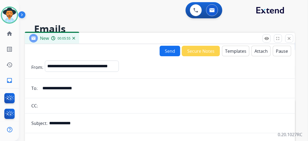
click at [167, 53] on button "Send" at bounding box center [170, 51] width 21 height 11
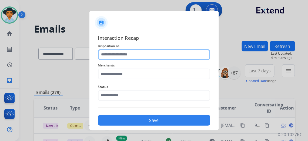
click at [136, 55] on input "text" at bounding box center [154, 54] width 112 height 11
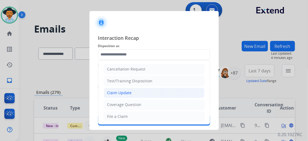
click at [145, 91] on li "Claim Update" at bounding box center [154, 93] width 101 height 10
type input "**********"
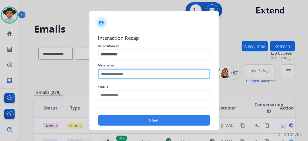
click at [133, 76] on input "text" at bounding box center [154, 74] width 112 height 11
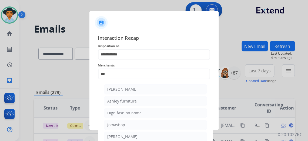
click at [135, 91] on li "[PERSON_NAME]" at bounding box center [155, 90] width 103 height 10
type input "**********"
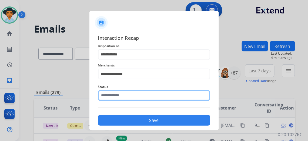
click at [124, 99] on input "text" at bounding box center [154, 95] width 112 height 11
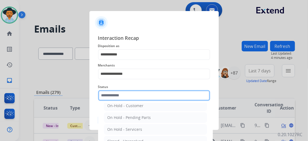
scroll to position [30, 0]
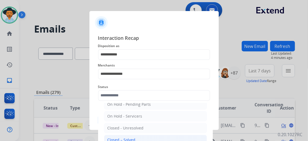
click at [136, 137] on li "Closed – Solved" at bounding box center [155, 140] width 103 height 10
type input "**********"
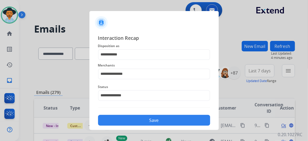
click at [153, 120] on button "Save" at bounding box center [154, 120] width 112 height 11
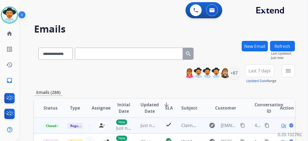
click at [264, 125] on mat-icon "content_copy" at bounding box center [266, 125] width 5 height 5
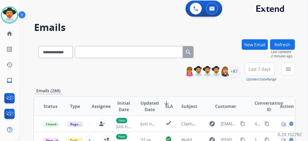
scroll to position [0, 0]
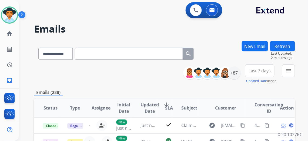
click at [259, 66] on button "Last 7 days" at bounding box center [259, 71] width 29 height 13
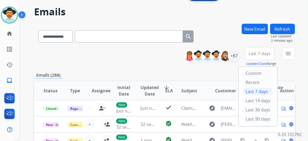
scroll to position [24, 0]
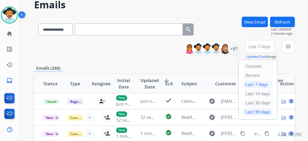
click at [254, 109] on div "Last 90 days" at bounding box center [258, 112] width 30 height 8
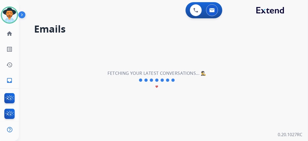
scroll to position [0, 0]
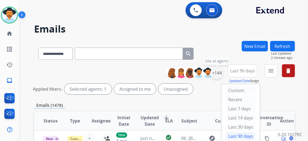
click at [217, 76] on div "+144" at bounding box center [216, 73] width 13 height 13
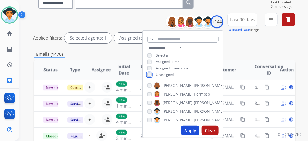
scroll to position [73, 0]
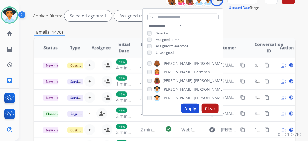
click at [186, 108] on button "Apply" at bounding box center [190, 109] width 18 height 10
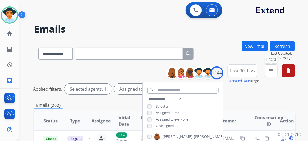
click at [274, 69] on button "menu Filters" at bounding box center [271, 71] width 13 height 13
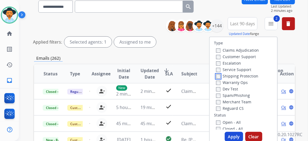
scroll to position [49, 0]
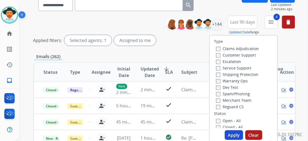
click at [229, 131] on button "Apply" at bounding box center [234, 136] width 18 height 10
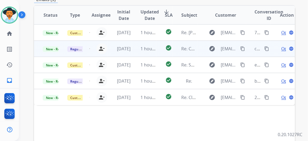
scroll to position [147, 0]
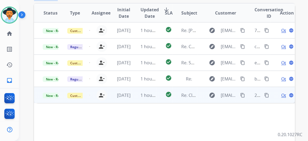
click at [281, 96] on span "Open" at bounding box center [286, 95] width 11 height 6
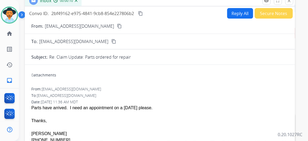
scroll to position [24, 0]
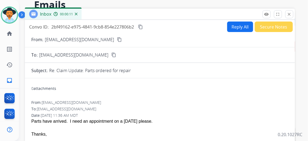
click at [117, 39] on mat-icon "content_copy" at bounding box center [119, 39] width 5 height 5
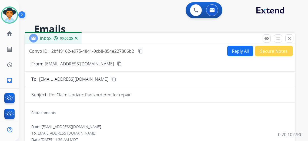
select select "**********"
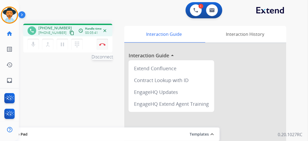
click at [99, 43] on img at bounding box center [102, 44] width 6 height 3
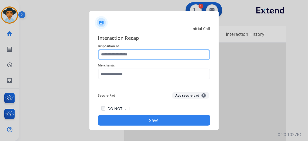
click at [141, 53] on input "text" at bounding box center [154, 54] width 112 height 11
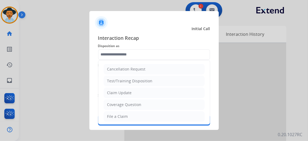
click at [132, 90] on li "Claim Update" at bounding box center [154, 93] width 101 height 10
type input "**********"
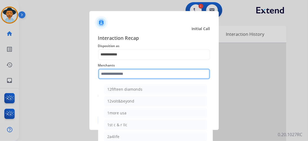
click at [125, 73] on input "text" at bounding box center [154, 74] width 112 height 11
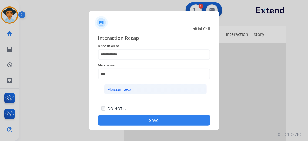
click at [136, 90] on li "Moissaniteco" at bounding box center [155, 90] width 103 height 10
type input "**********"
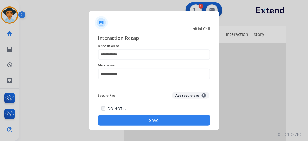
click at [154, 121] on button "Save" at bounding box center [154, 120] width 112 height 11
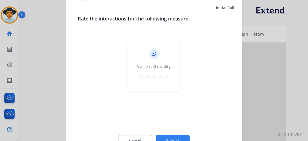
click at [164, 77] on mat-icon "star" at bounding box center [167, 77] width 6 height 6
click at [170, 136] on button "Submit" at bounding box center [173, 141] width 34 height 11
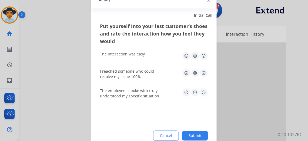
click at [199, 56] on img at bounding box center [203, 56] width 9 height 9
click at [201, 71] on img at bounding box center [203, 73] width 9 height 9
drag, startPoint x: 198, startPoint y: 89, endPoint x: 199, endPoint y: 93, distance: 3.9
click at [199, 89] on img at bounding box center [203, 93] width 9 height 9
drag, startPoint x: 195, startPoint y: 139, endPoint x: 189, endPoint y: 133, distance: 8.6
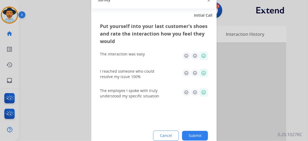
click at [195, 139] on button "Submit" at bounding box center [195, 136] width 26 height 10
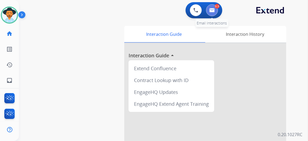
click at [211, 8] on img at bounding box center [211, 10] width 5 height 4
select select "**********"
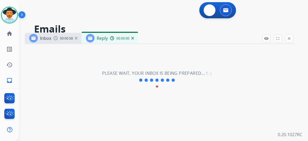
select select "**********"
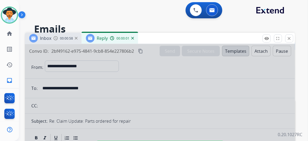
select select
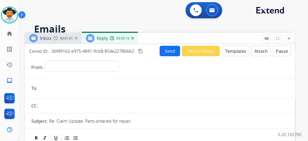
click at [75, 36] on div "00:01:01" at bounding box center [65, 38] width 24 height 5
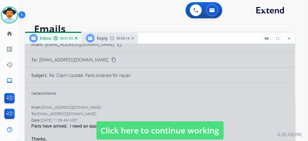
scroll to position [49, 0]
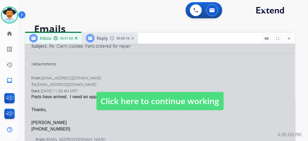
click at [143, 96] on span "Click here to continue working" at bounding box center [159, 101] width 127 height 18
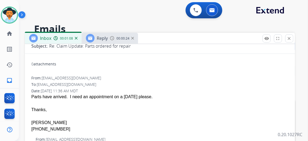
click at [134, 38] on img at bounding box center [132, 38] width 3 height 3
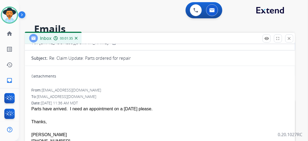
scroll to position [0, 0]
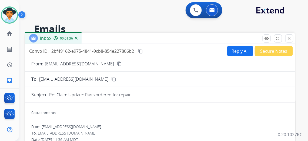
click at [141, 50] on mat-icon "content_copy" at bounding box center [140, 51] width 5 height 5
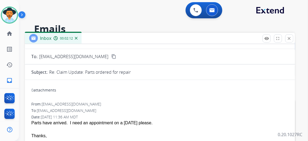
scroll to position [73, 0]
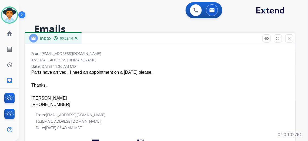
drag, startPoint x: 45, startPoint y: 84, endPoint x: 47, endPoint y: 86, distance: 2.9
click at [45, 85] on div "Thanks," at bounding box center [159, 85] width 257 height 6
click at [47, 86] on div "Thanks," at bounding box center [159, 85] width 257 height 6
drag, startPoint x: 48, startPoint y: 86, endPoint x: 28, endPoint y: 72, distance: 23.8
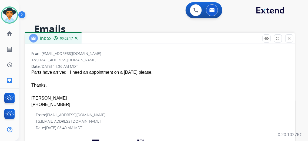
copy span "Parts have arrived. I need an appointment on a Tuesday please. Thanks,"
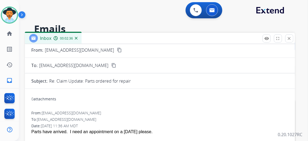
scroll to position [0, 0]
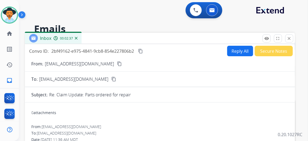
click at [270, 51] on button "Secure Notes" at bounding box center [274, 51] width 38 height 11
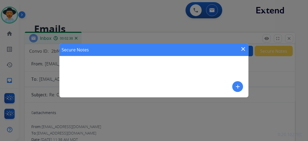
click at [235, 86] on mat-icon "add" at bounding box center [237, 87] width 6 height 6
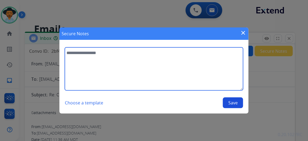
click at [86, 52] on textarea at bounding box center [154, 69] width 178 height 43
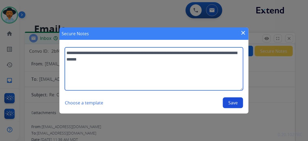
click at [215, 54] on textarea "**********" at bounding box center [154, 69] width 178 height 43
type textarea "**********"
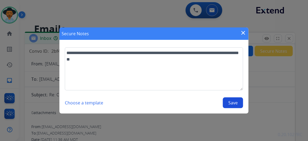
click at [234, 102] on button "Save" at bounding box center [233, 103] width 20 height 11
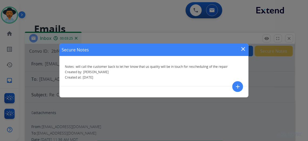
click at [241, 49] on mat-icon "close" at bounding box center [243, 49] width 6 height 6
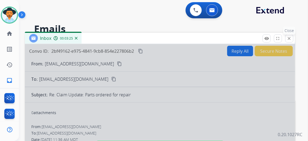
click at [286, 38] on button "close Close" at bounding box center [289, 39] width 8 height 8
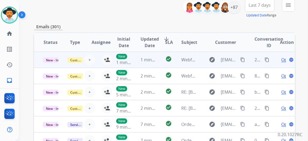
scroll to position [49, 0]
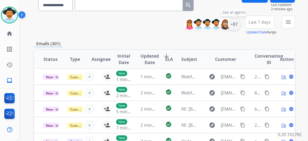
click at [231, 25] on div "+87" at bounding box center [234, 24] width 13 height 13
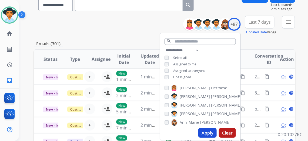
click at [206, 131] on button "Apply" at bounding box center [207, 134] width 18 height 10
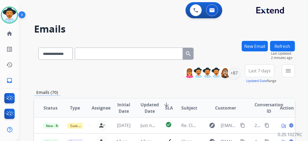
click at [263, 70] on span "Last 7 days" at bounding box center [259, 71] width 22 height 2
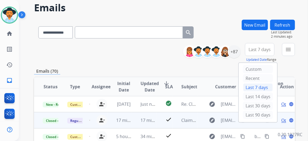
scroll to position [49, 0]
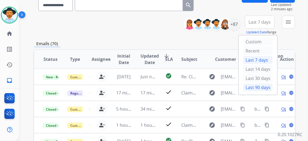
click at [251, 86] on div "Last 90 days" at bounding box center [258, 88] width 30 height 8
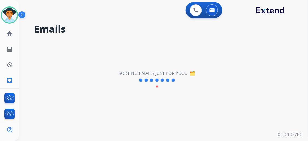
scroll to position [0, 0]
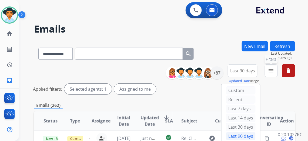
click at [271, 73] on mat-icon "menu" at bounding box center [271, 71] width 6 height 6
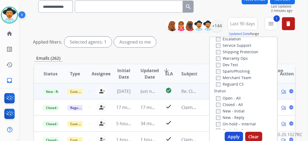
scroll to position [49, 0]
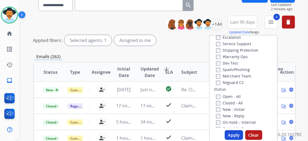
click at [233, 134] on button "Apply" at bounding box center [234, 136] width 18 height 10
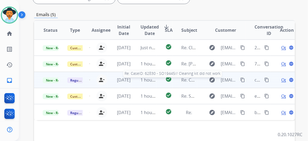
scroll to position [123, 0]
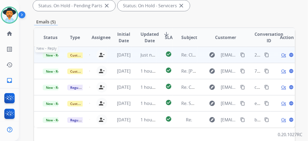
click at [48, 55] on span "New - Reply" at bounding box center [55, 56] width 25 height 6
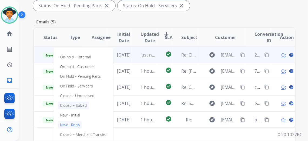
click at [72, 104] on p "Closed – Solved" at bounding box center [73, 106] width 31 height 8
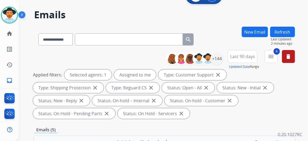
scroll to position [0, 0]
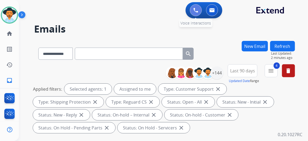
click at [195, 6] on button at bounding box center [196, 10] width 12 height 12
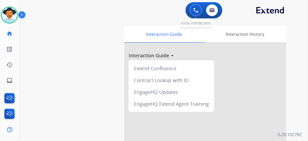
click at [194, 6] on button at bounding box center [196, 10] width 12 height 12
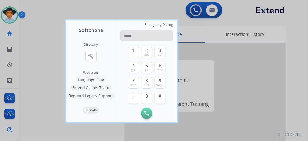
click at [130, 33] on input "tel" at bounding box center [146, 35] width 52 height 11
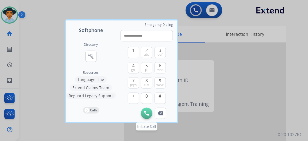
type input "**********"
click at [144, 112] on img at bounding box center [146, 113] width 5 height 5
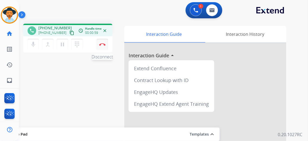
click at [99, 43] on img at bounding box center [102, 44] width 6 height 3
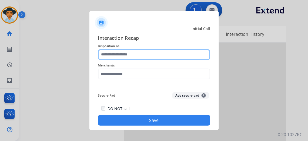
click at [130, 53] on input "text" at bounding box center [154, 54] width 112 height 11
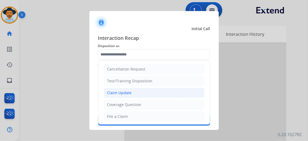
click at [132, 90] on li "Claim Update" at bounding box center [154, 93] width 101 height 10
type input "**********"
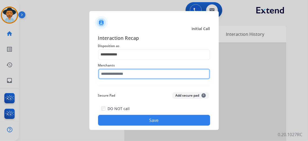
click at [128, 76] on input "text" at bounding box center [154, 74] width 112 height 11
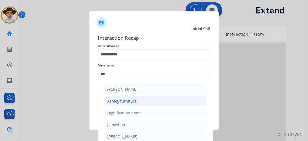
click at [124, 101] on div "Ashley furniture" at bounding box center [121, 101] width 29 height 5
type input "**********"
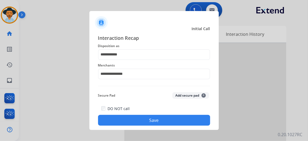
click at [147, 119] on button "Save" at bounding box center [154, 120] width 112 height 11
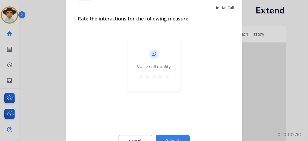
click at [164, 77] on mat-icon "star" at bounding box center [167, 77] width 6 height 6
click at [171, 139] on button "Submit" at bounding box center [173, 141] width 34 height 11
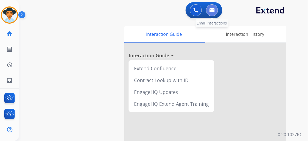
click at [210, 10] on img at bounding box center [211, 10] width 5 height 4
select select "**********"
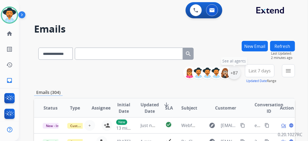
click at [236, 74] on div "+87" at bounding box center [234, 73] width 13 height 13
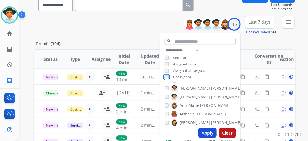
scroll to position [24, 0]
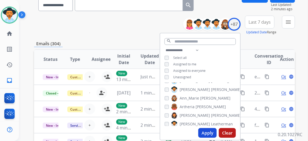
click at [208, 131] on button "Apply" at bounding box center [207, 134] width 18 height 10
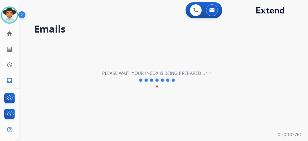
scroll to position [0, 0]
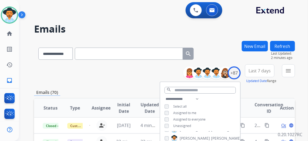
click at [261, 70] on span "Last 7 days" at bounding box center [259, 71] width 22 height 2
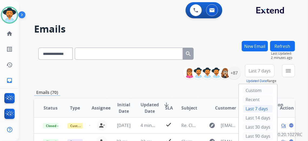
scroll to position [24, 0]
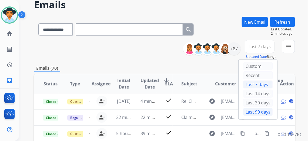
click at [257, 108] on div "Last 90 days" at bounding box center [258, 112] width 30 height 8
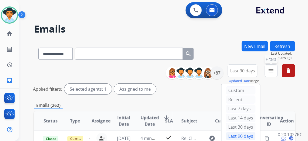
click at [271, 70] on mat-icon "menu" at bounding box center [271, 71] width 6 height 6
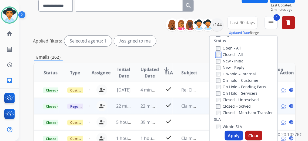
scroll to position [49, 0]
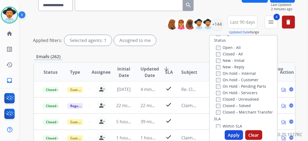
click at [232, 133] on button "Apply" at bounding box center [234, 136] width 18 height 10
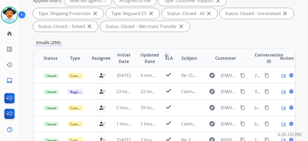
scroll to position [98, 0]
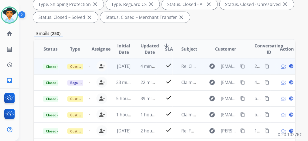
click at [281, 67] on span "Open" at bounding box center [286, 66] width 11 height 6
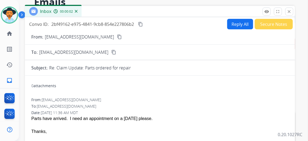
scroll to position [0, 0]
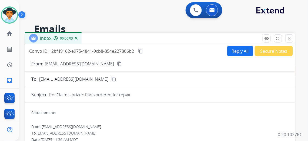
click at [236, 50] on button "Reply All" at bounding box center [240, 51] width 26 height 11
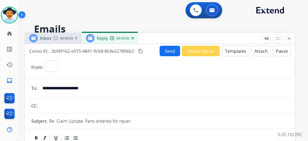
select select "**********"
click at [241, 49] on button "Templates" at bounding box center [235, 51] width 27 height 11
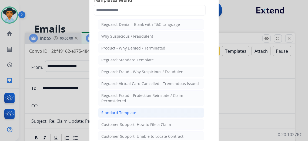
click at [134, 110] on li "Standard Template" at bounding box center [151, 113] width 106 height 10
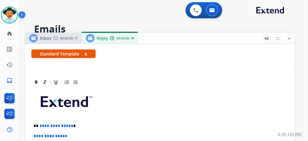
scroll to position [123, 0]
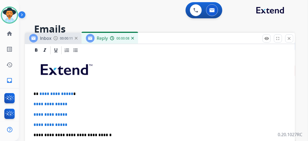
click at [38, 92] on p "**********" at bounding box center [157, 94] width 248 height 5
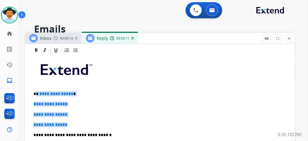
drag, startPoint x: 37, startPoint y: 93, endPoint x: 73, endPoint y: 120, distance: 44.9
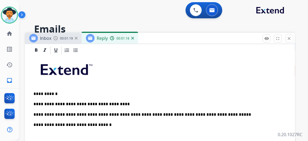
click at [98, 114] on p "**********" at bounding box center [157, 115] width 248 height 5
click at [88, 115] on p "**********" at bounding box center [157, 115] width 248 height 5
click at [130, 116] on p "**********" at bounding box center [157, 115] width 248 height 5
click at [151, 114] on p "**********" at bounding box center [157, 115] width 248 height 5
click at [149, 115] on p "**********" at bounding box center [157, 115] width 248 height 5
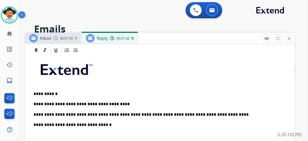
click at [210, 113] on p "**********" at bounding box center [157, 115] width 248 height 5
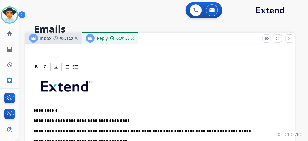
scroll to position [98, 0]
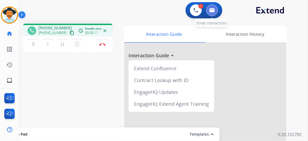
click at [209, 10] on img at bounding box center [211, 10] width 5 height 4
select select "**********"
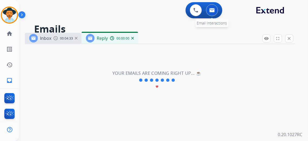
select select "**********"
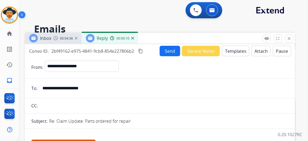
click at [165, 49] on button "Send" at bounding box center [170, 51] width 21 height 11
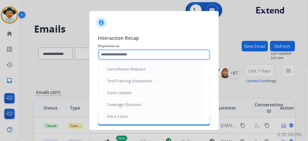
click at [136, 55] on input "text" at bounding box center [154, 54] width 112 height 11
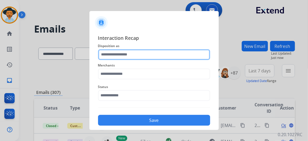
click at [128, 56] on input "text" at bounding box center [154, 54] width 112 height 11
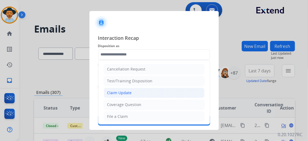
click at [140, 95] on li "Claim Update" at bounding box center [154, 93] width 101 height 10
type input "**********"
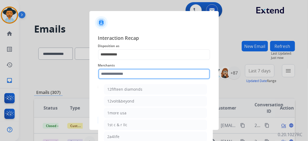
click at [121, 76] on input "text" at bounding box center [154, 74] width 112 height 11
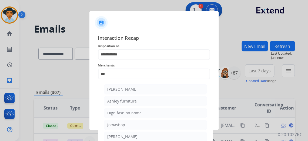
click at [129, 100] on div "Ashley furniture" at bounding box center [121, 101] width 29 height 5
type input "**********"
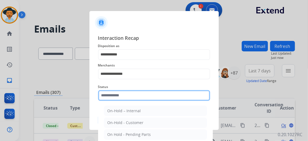
click at [131, 97] on input "text" at bounding box center [154, 95] width 112 height 11
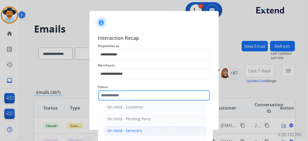
scroll to position [30, 0]
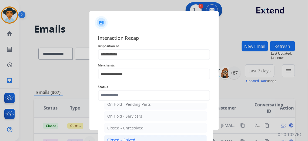
click at [131, 137] on li "Closed – Solved" at bounding box center [155, 140] width 103 height 10
type input "**********"
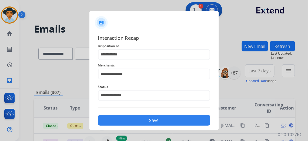
click at [148, 123] on button "Save" at bounding box center [154, 120] width 112 height 11
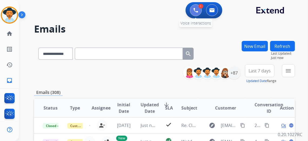
click at [193, 10] on img at bounding box center [195, 10] width 5 height 5
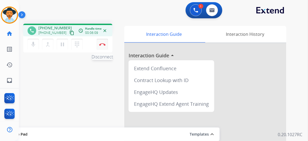
click at [98, 43] on button "Disconnect" at bounding box center [102, 44] width 11 height 11
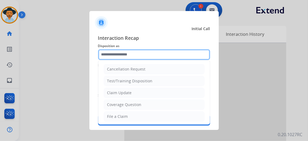
click at [140, 53] on input "text" at bounding box center [154, 54] width 112 height 11
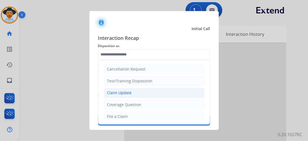
click at [140, 93] on li "Claim Update" at bounding box center [154, 93] width 101 height 10
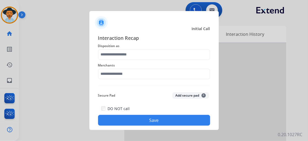
type input "**********"
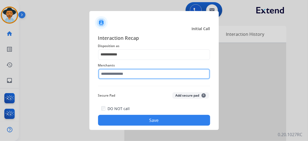
click at [127, 74] on input "text" at bounding box center [154, 74] width 112 height 11
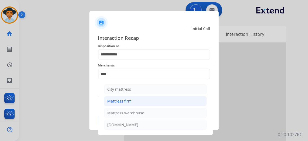
click at [125, 104] on div "Mattress firm" at bounding box center [119, 101] width 24 height 5
type input "**********"
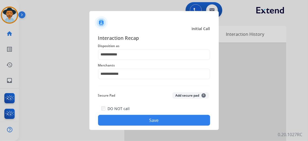
click at [144, 124] on button "Save" at bounding box center [154, 120] width 112 height 11
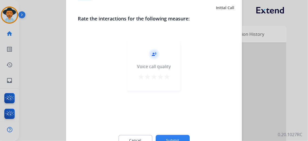
click at [164, 75] on mat-icon "star" at bounding box center [167, 77] width 6 height 6
click at [171, 140] on button "Submit" at bounding box center [173, 141] width 34 height 11
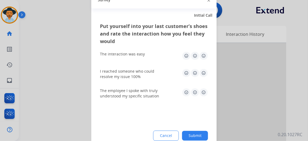
click at [199, 55] on img at bounding box center [203, 56] width 9 height 9
click at [199, 73] on img at bounding box center [203, 73] width 9 height 9
click at [199, 94] on img at bounding box center [203, 93] width 9 height 9
click at [190, 133] on button "Submit" at bounding box center [195, 136] width 26 height 10
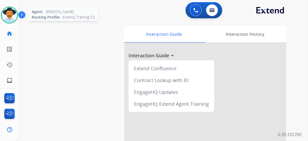
click at [8, 11] on img at bounding box center [9, 15] width 15 height 15
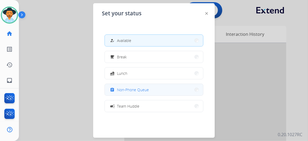
click at [145, 87] on button "assignment Non-Phone Queue" at bounding box center [154, 90] width 98 height 12
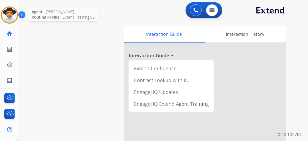
click at [2, 13] on img at bounding box center [9, 15] width 15 height 15
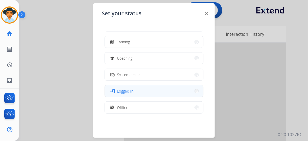
scroll to position [85, 0]
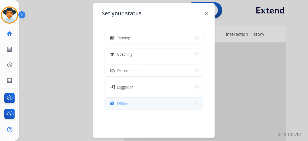
click at [137, 103] on button "work_off Offline" at bounding box center [154, 104] width 98 height 12
